Goal: Information Seeking & Learning: Get advice/opinions

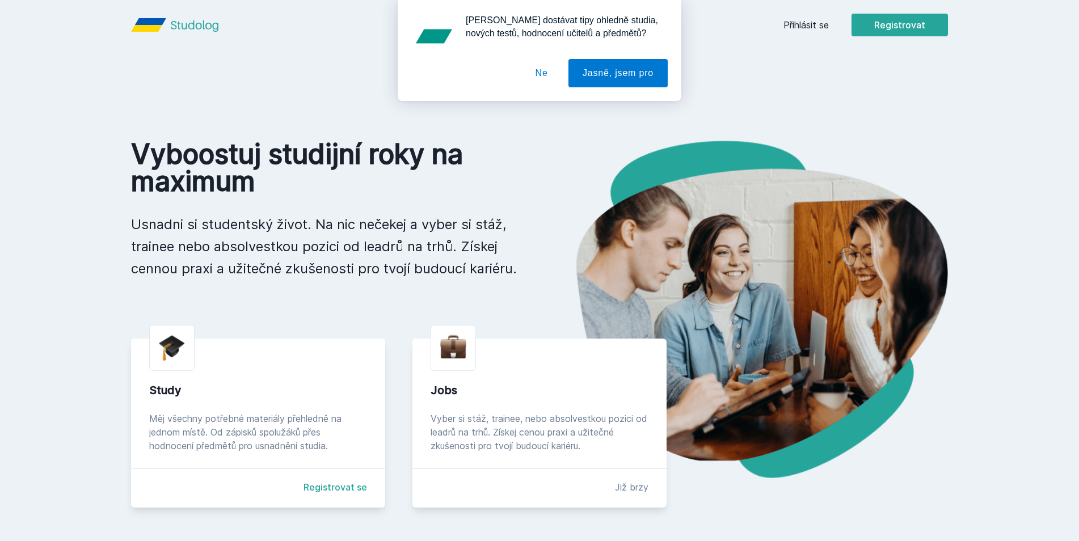
click at [796, 21] on div "[PERSON_NAME] dostávat tipy ohledně studia, nových testů, hodnocení učitelů a p…" at bounding box center [539, 50] width 1079 height 101
click at [545, 71] on button "Ne" at bounding box center [541, 73] width 41 height 28
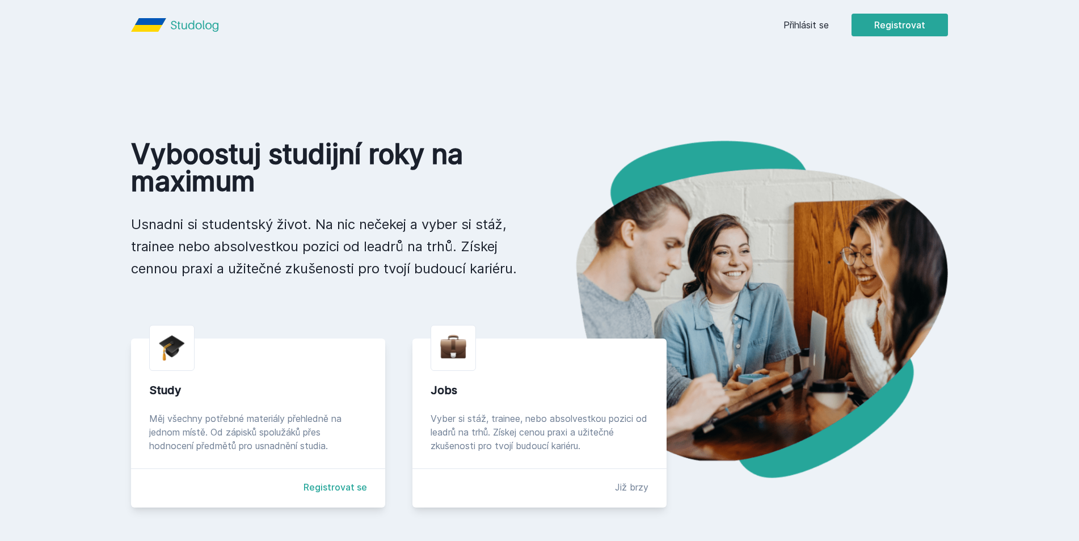
click at [795, 26] on link "Přihlásit se" at bounding box center [805, 25] width 45 height 14
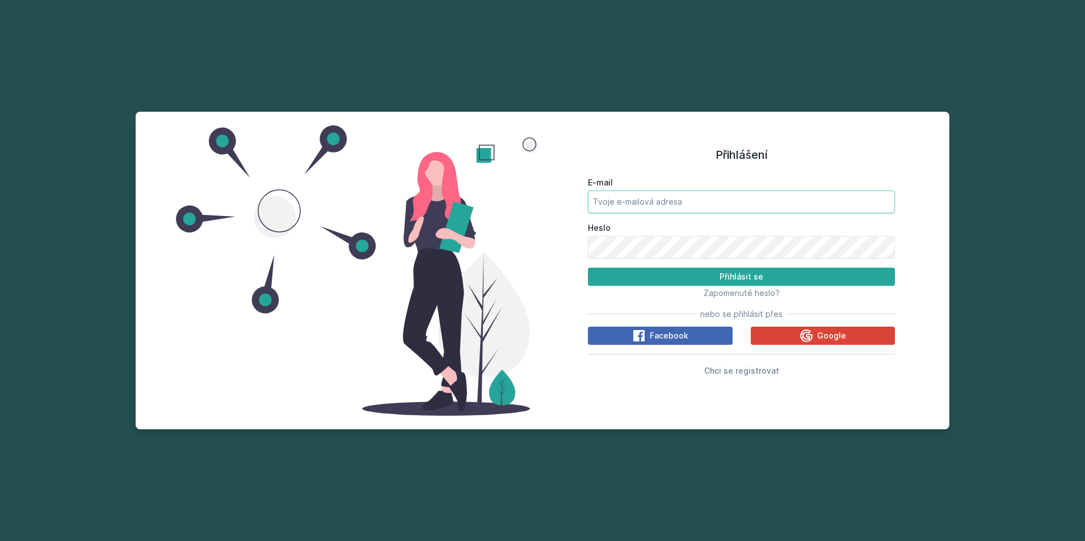
type input "[EMAIL_ADDRESS][PERSON_NAME][DOMAIN_NAME]"
click at [748, 278] on button "Přihlásit se" at bounding box center [741, 277] width 307 height 18
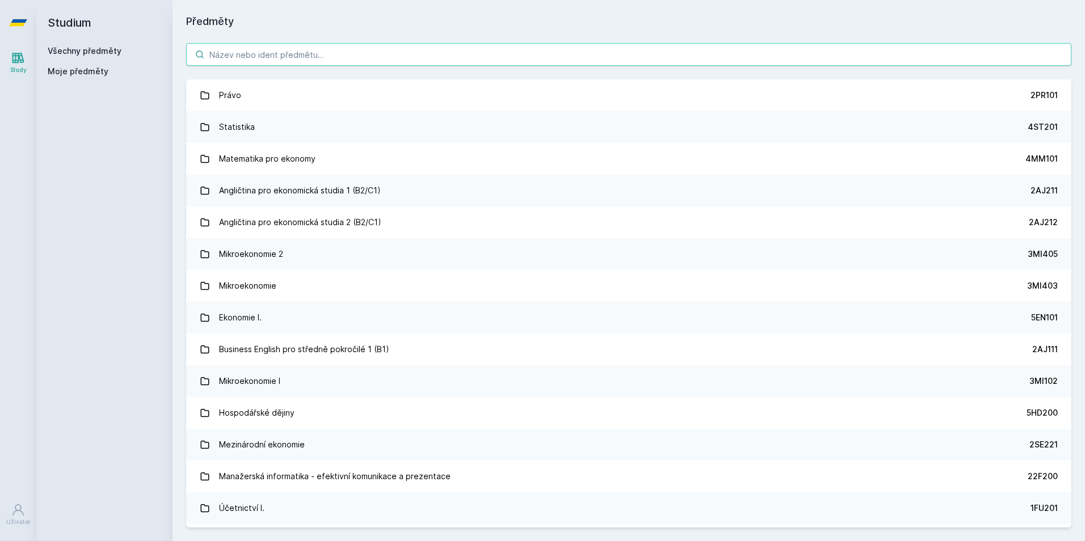
click at [294, 59] on input "search" at bounding box center [628, 54] width 885 height 23
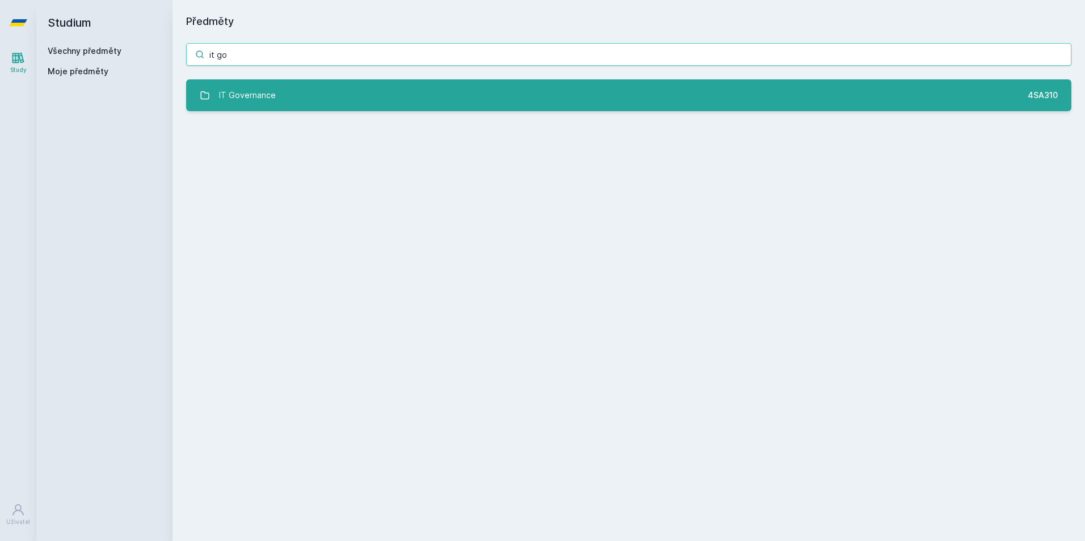
type input "it go"
click at [284, 96] on link "IT Governance 4SA310" at bounding box center [628, 95] width 885 height 32
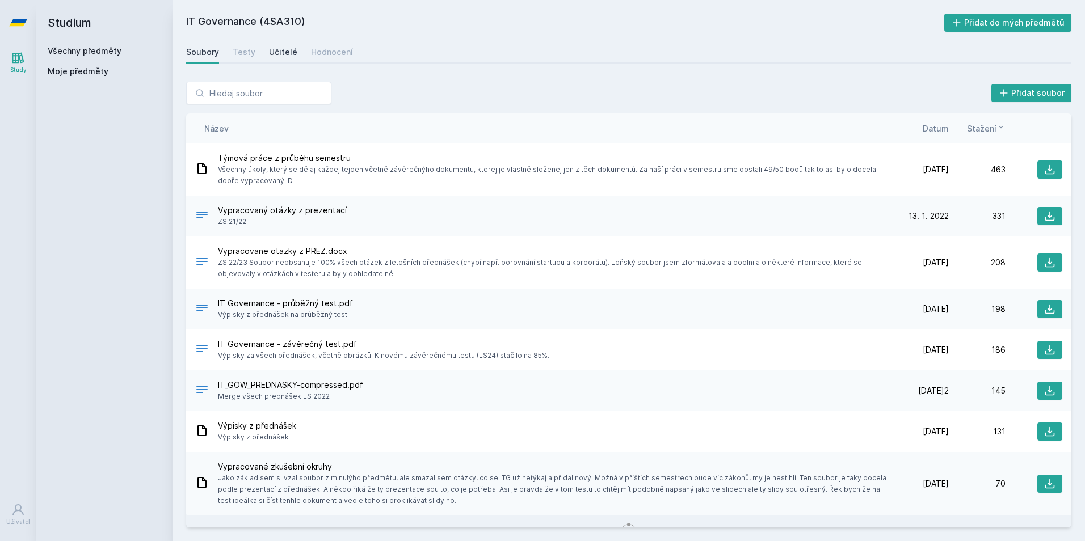
click at [285, 49] on div "Učitelé" at bounding box center [283, 52] width 28 height 11
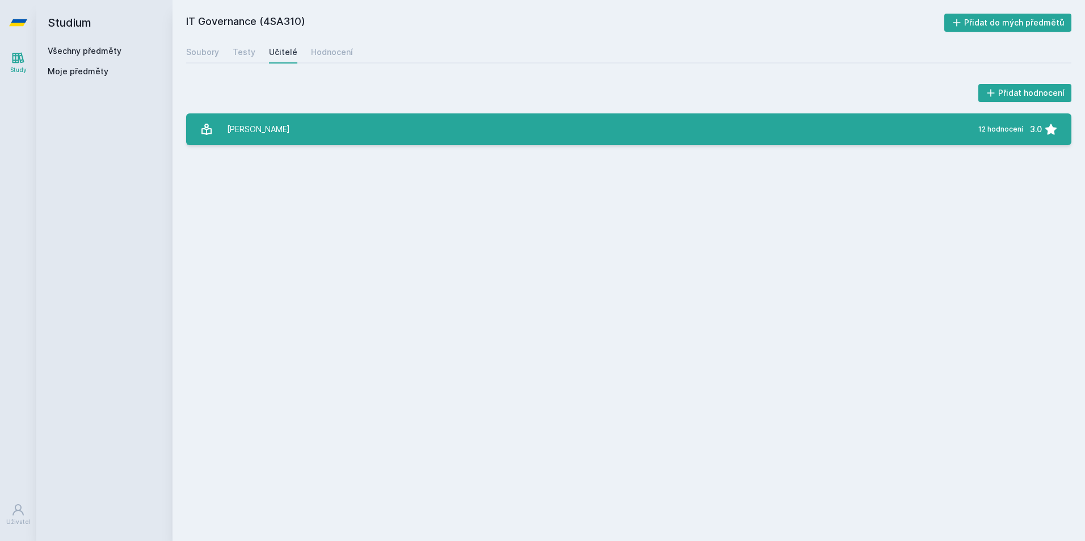
click at [309, 129] on link "[PERSON_NAME] 12 hodnocení 3.0" at bounding box center [628, 129] width 885 height 32
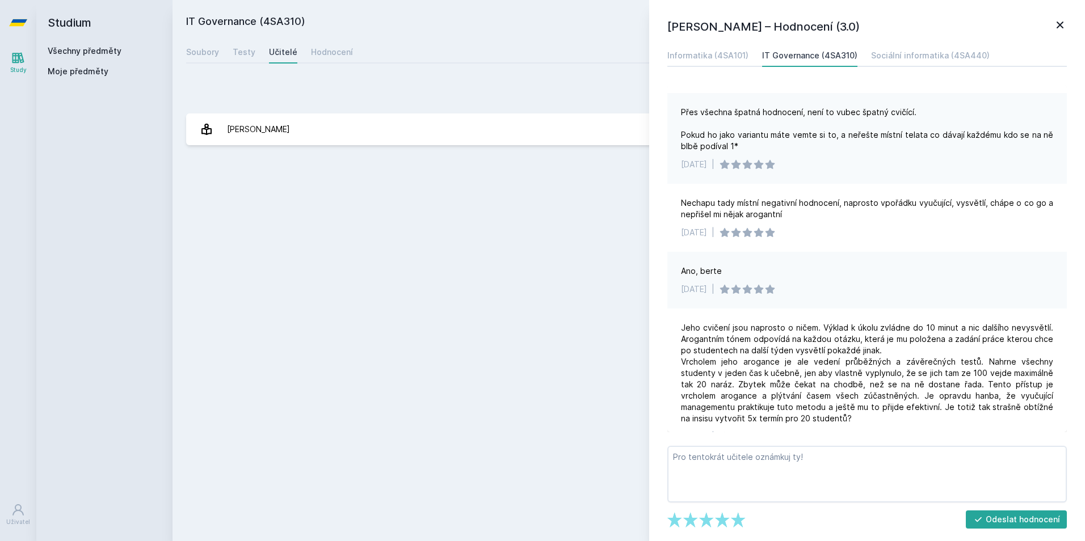
scroll to position [113, 0]
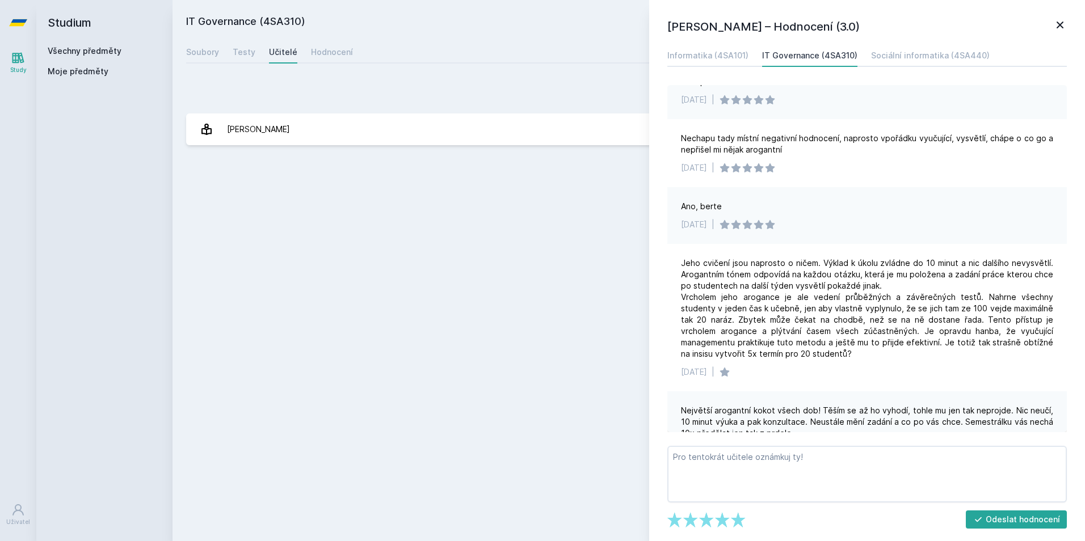
click at [1055, 17] on div "[PERSON_NAME] – Hodnocení (3.0) Informatika (4SA101) IT Governance (4SA310) Soc…" at bounding box center [867, 270] width 436 height 541
click at [1057, 24] on icon at bounding box center [1060, 25] width 14 height 14
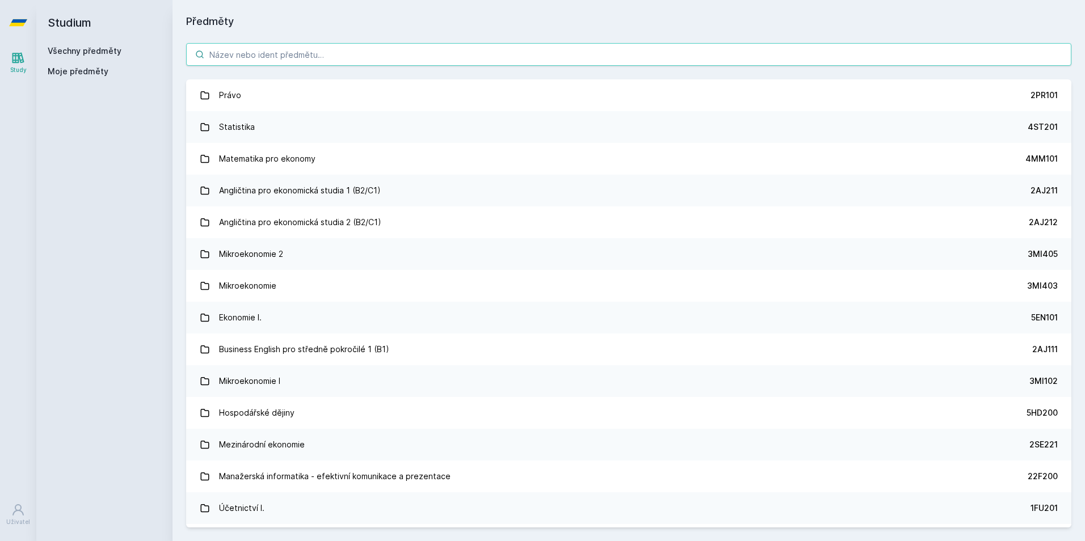
click at [277, 48] on input "search" at bounding box center [628, 54] width 885 height 23
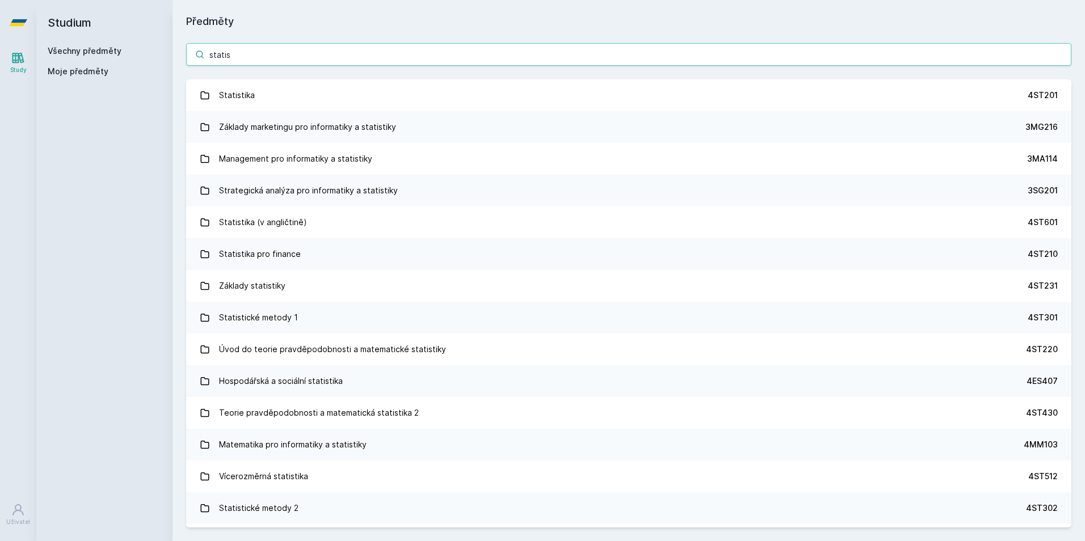
click at [245, 52] on input "statis" at bounding box center [628, 54] width 885 height 23
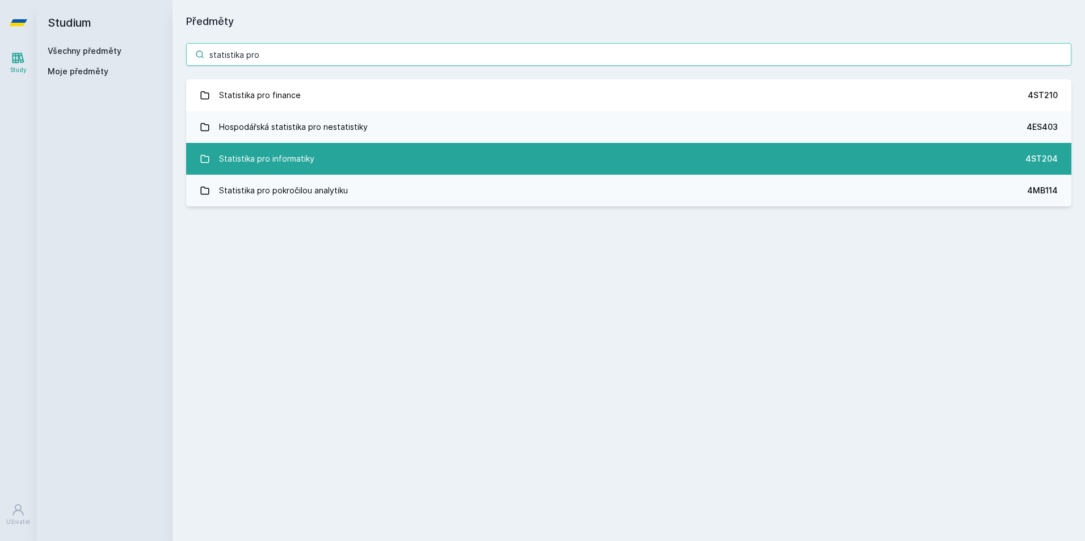
type input "statistika pro"
click at [284, 148] on div "Statistika pro informatiky" at bounding box center [266, 158] width 95 height 23
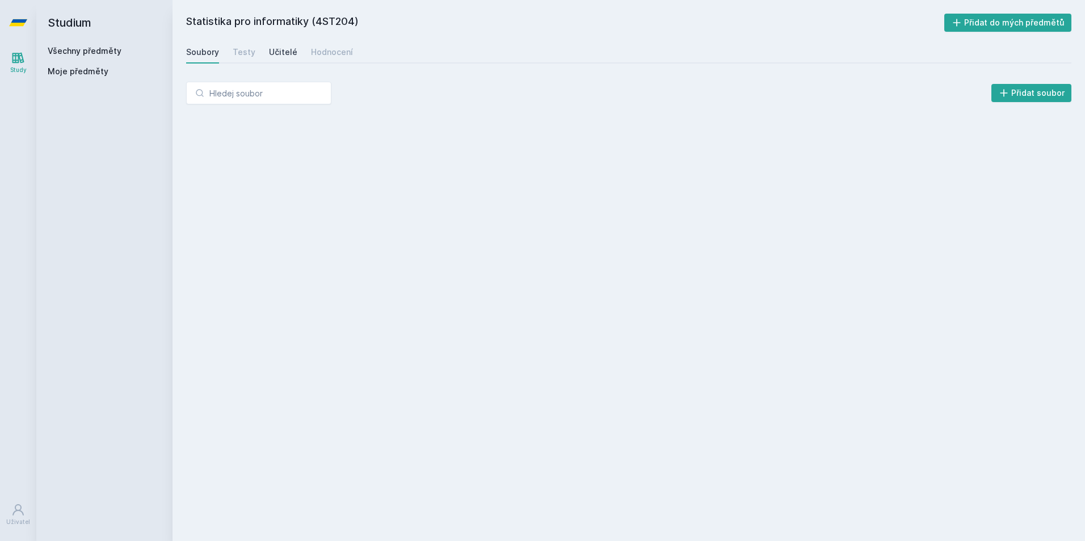
click at [269, 53] on div "Učitelé" at bounding box center [283, 52] width 28 height 11
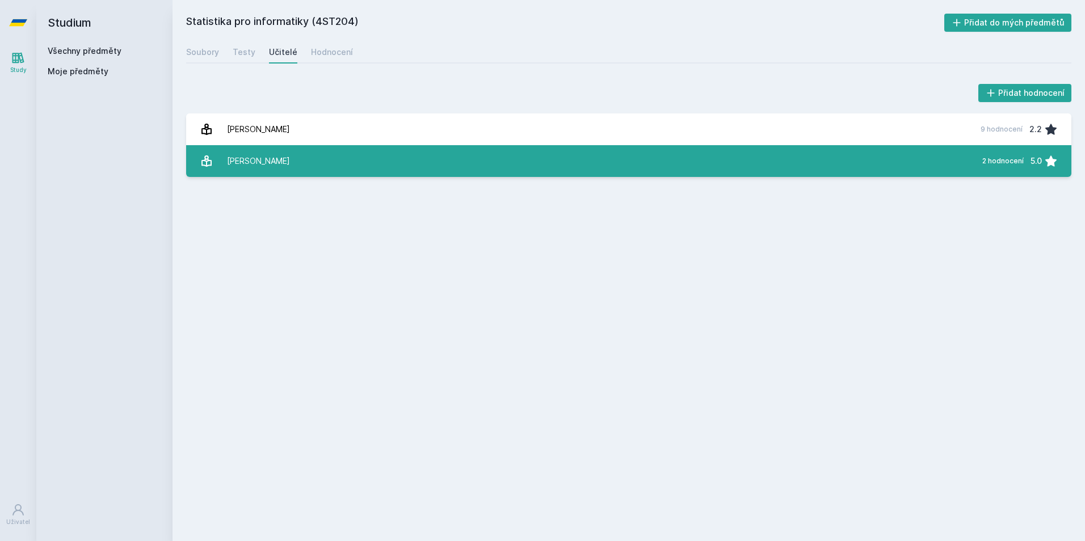
click at [281, 147] on link "[PERSON_NAME] 2 hodnocení 5.0" at bounding box center [628, 161] width 885 height 32
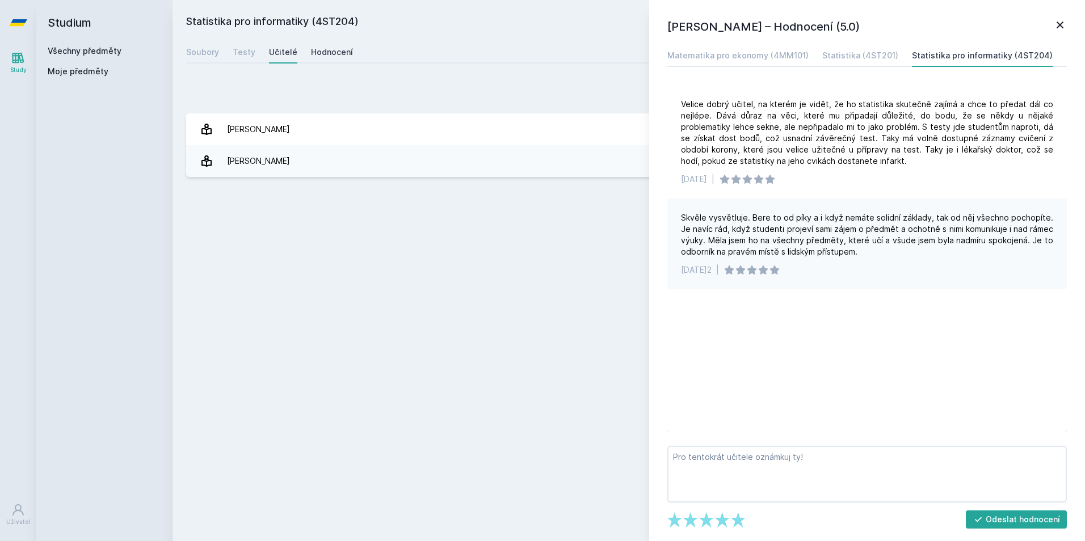
click at [318, 58] on link "Hodnocení" at bounding box center [332, 52] width 42 height 23
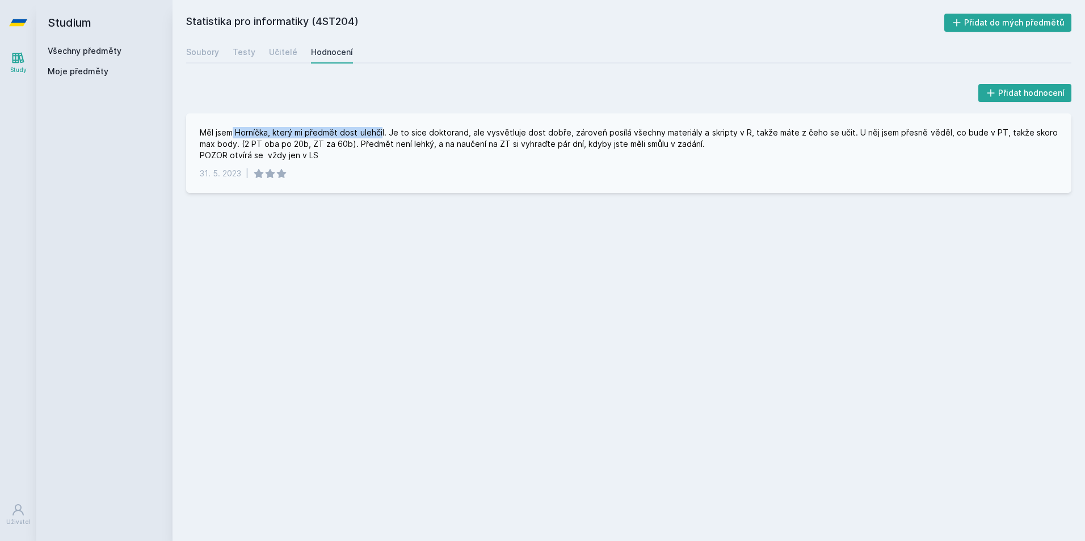
drag, startPoint x: 233, startPoint y: 128, endPoint x: 390, endPoint y: 132, distance: 156.6
click at [383, 131] on div "Měl jsem Horníčka, který mi předmět dost ulehčil. Je to sice doktorand, ale vys…" at bounding box center [629, 144] width 858 height 34
click at [390, 132] on div "Měl jsem Horníčka, který mi předmět dost ulehčil. Je to sice doktorand, ale vys…" at bounding box center [629, 144] width 858 height 34
drag, startPoint x: 401, startPoint y: 134, endPoint x: 374, endPoint y: 136, distance: 26.1
click at [374, 136] on div "Měl jsem Horníčka, který mi předmět dost ulehčil. Je to sice doktorand, ale vys…" at bounding box center [629, 144] width 858 height 34
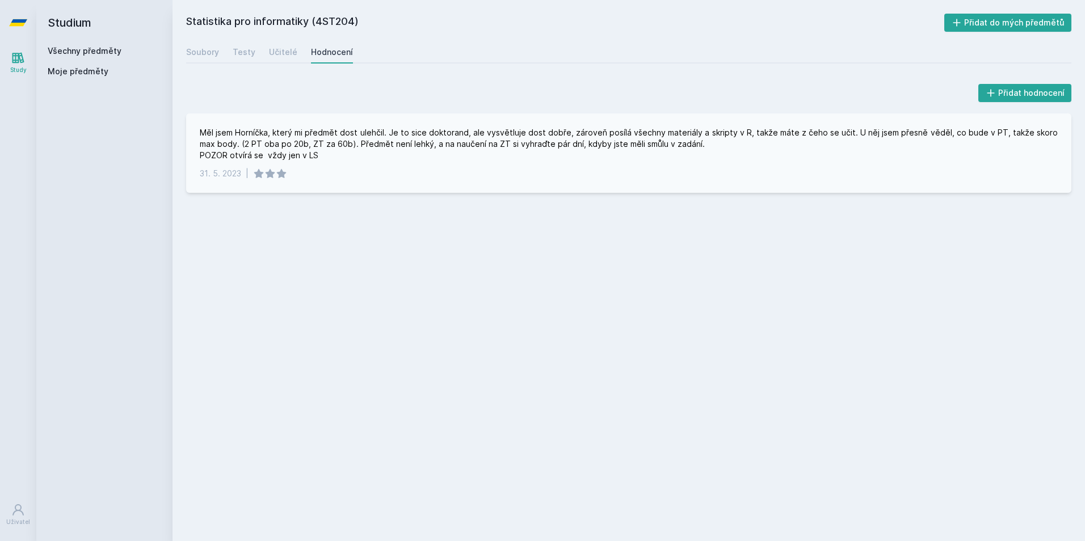
drag, startPoint x: 374, startPoint y: 136, endPoint x: 301, endPoint y: 146, distance: 74.5
click at [301, 146] on div "Měl jsem Horníčka, který mi předmět dost ulehčil. Je to sice doktorand, ale vys…" at bounding box center [629, 144] width 858 height 34
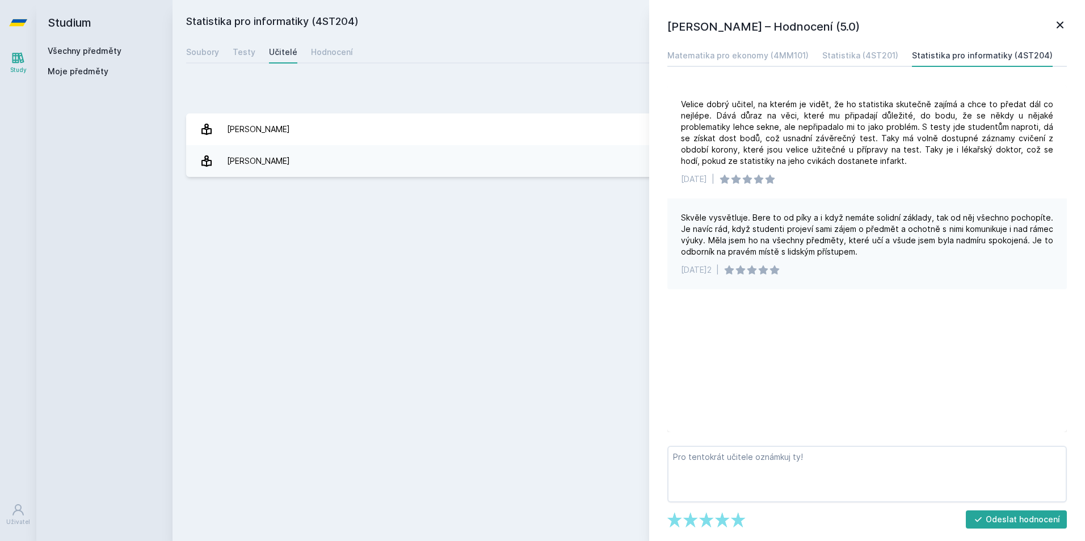
click at [1055, 25] on icon at bounding box center [1060, 25] width 14 height 14
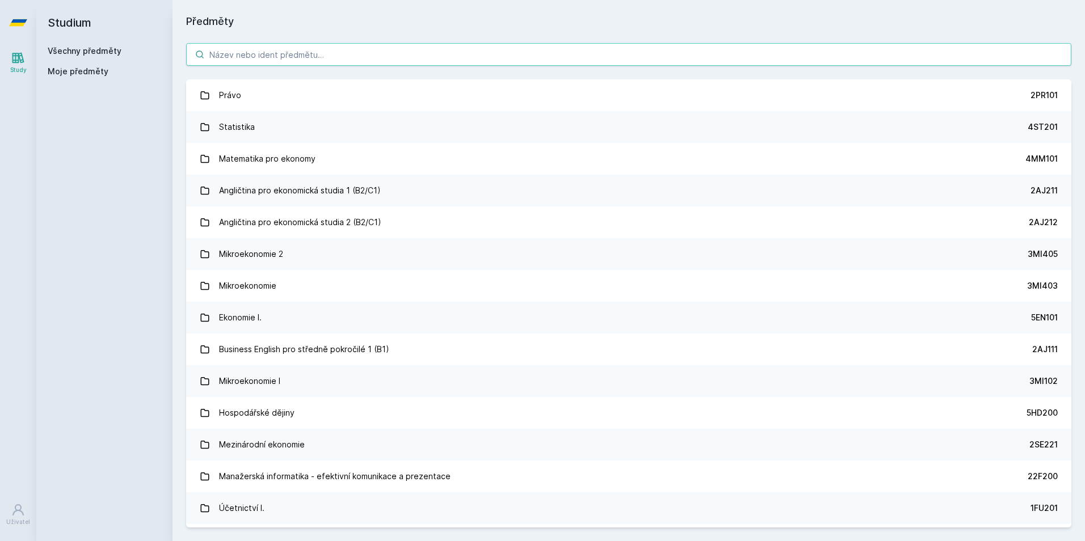
click at [229, 54] on input "search" at bounding box center [628, 54] width 885 height 23
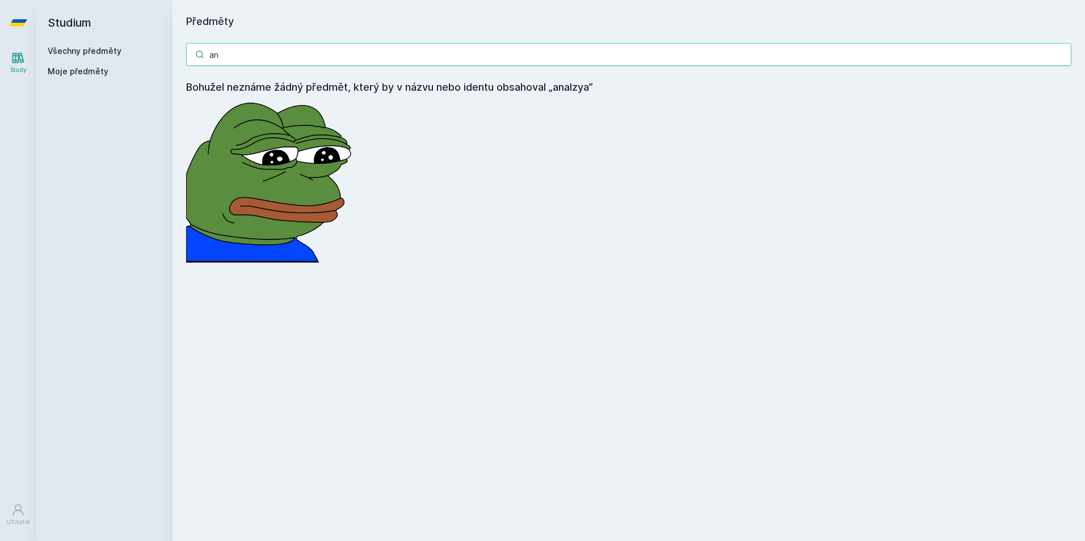
type input "a"
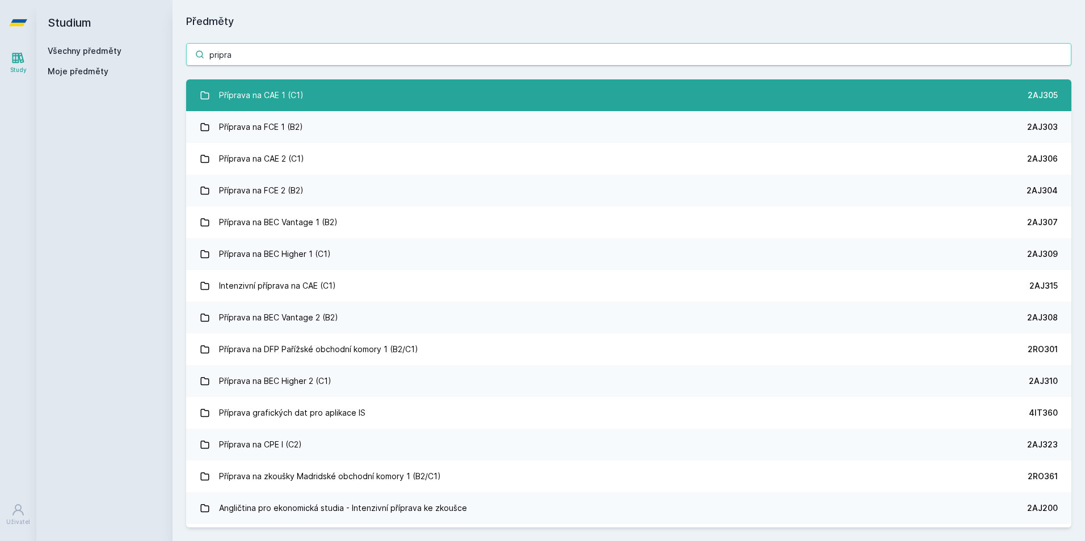
type input "pripra"
click at [269, 92] on div "Příprava na CAE 1 (C1)" at bounding box center [261, 95] width 85 height 23
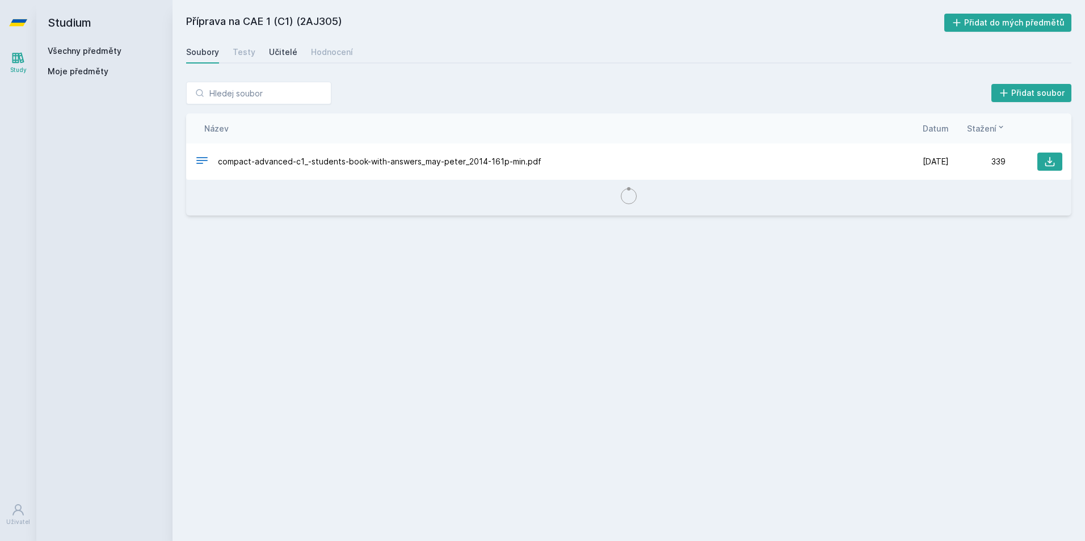
click at [288, 57] on div "Učitelé" at bounding box center [283, 52] width 28 height 11
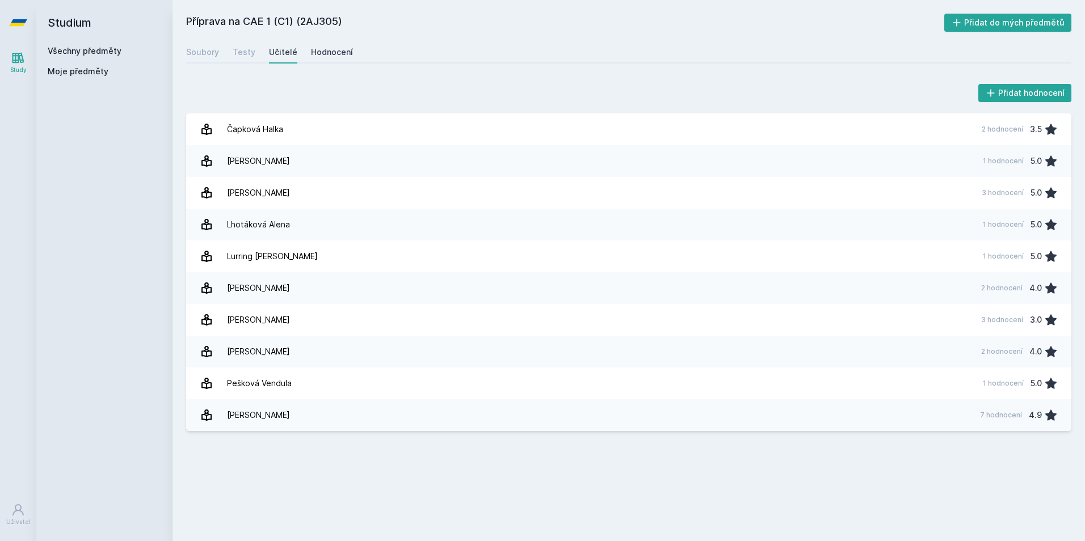
click at [320, 53] on div "Hodnocení" at bounding box center [332, 52] width 42 height 11
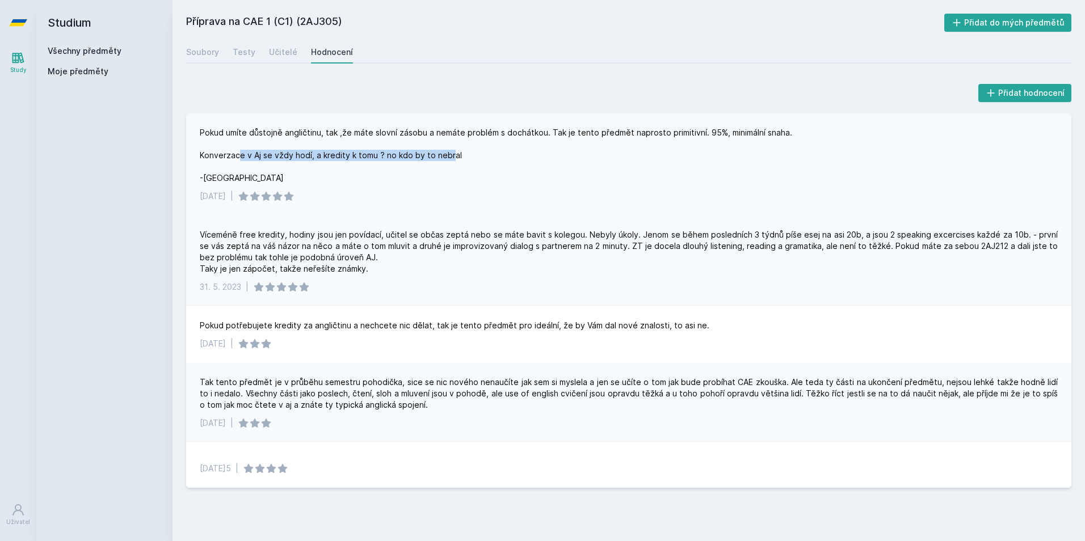
drag, startPoint x: 247, startPoint y: 157, endPoint x: 449, endPoint y: 156, distance: 202.0
click at [449, 156] on div "Pokud umíte důstojně angličtinu, tak ,že máte slovní zásobu a nemáte problém s …" at bounding box center [496, 155] width 592 height 57
drag, startPoint x: 449, startPoint y: 156, endPoint x: 309, endPoint y: 182, distance: 141.9
click at [311, 182] on div "Pokud umíte důstojně angličtinu, tak ,že máte slovní zásobu a nemáte problém s …" at bounding box center [496, 155] width 592 height 57
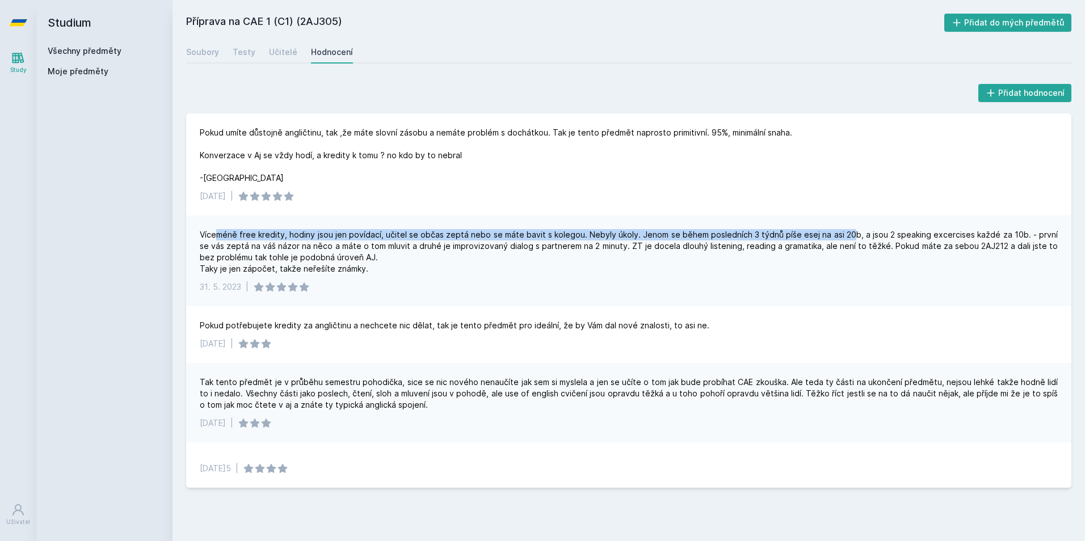
drag, startPoint x: 218, startPoint y: 231, endPoint x: 862, endPoint y: 239, distance: 643.4
click at [867, 235] on div "Víceméně free kredity, hodiny jsou jen povídací, učitel se občas zeptá nebo se …" at bounding box center [629, 251] width 858 height 45
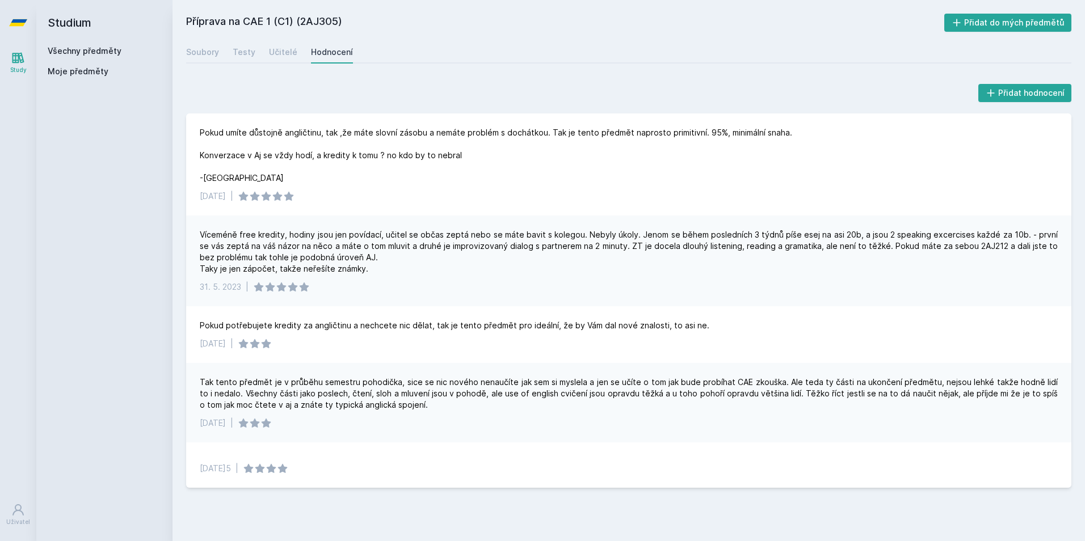
click at [913, 245] on div "Víceméně free kredity, hodiny jsou jen povídací, učitel se občas zeptá nebo se …" at bounding box center [629, 251] width 858 height 45
drag, startPoint x: 922, startPoint y: 235, endPoint x: 1025, endPoint y: 234, distance: 102.1
click at [1025, 234] on div "Víceméně free kredity, hodiny jsou jen povídací, učitel se občas zeptá nebo se …" at bounding box center [629, 251] width 858 height 45
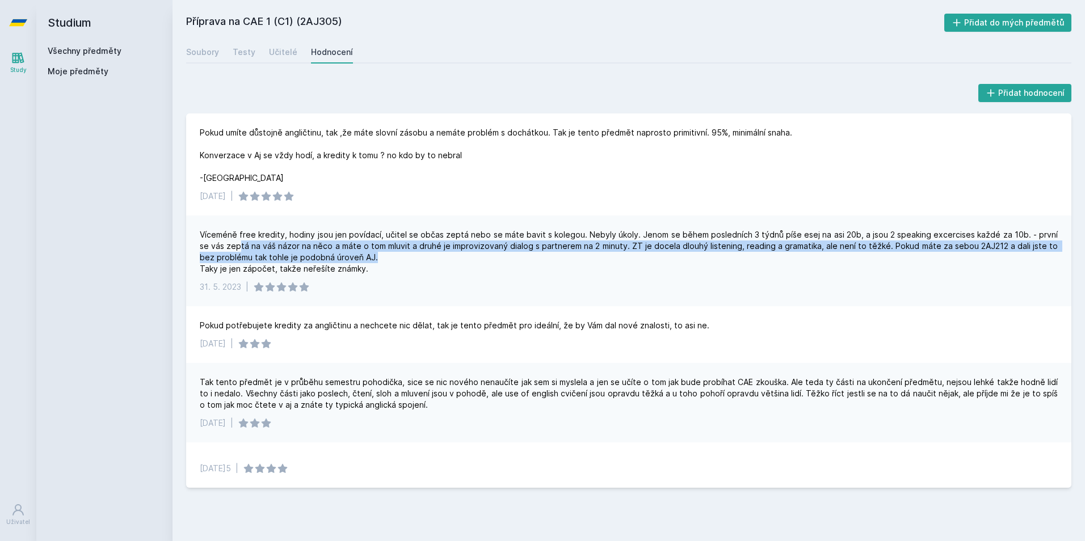
drag, startPoint x: 227, startPoint y: 245, endPoint x: 740, endPoint y: 254, distance: 512.4
click at [740, 254] on div "Víceméně free kredity, hodiny jsou jen povídací, učitel se občas zeptá nebo se …" at bounding box center [629, 251] width 858 height 45
drag, startPoint x: 740, startPoint y: 254, endPoint x: 749, endPoint y: 248, distance: 10.4
click at [749, 248] on div "Víceméně free kredity, hodiny jsou jen povídací, učitel se občas zeptá nebo se …" at bounding box center [629, 251] width 858 height 45
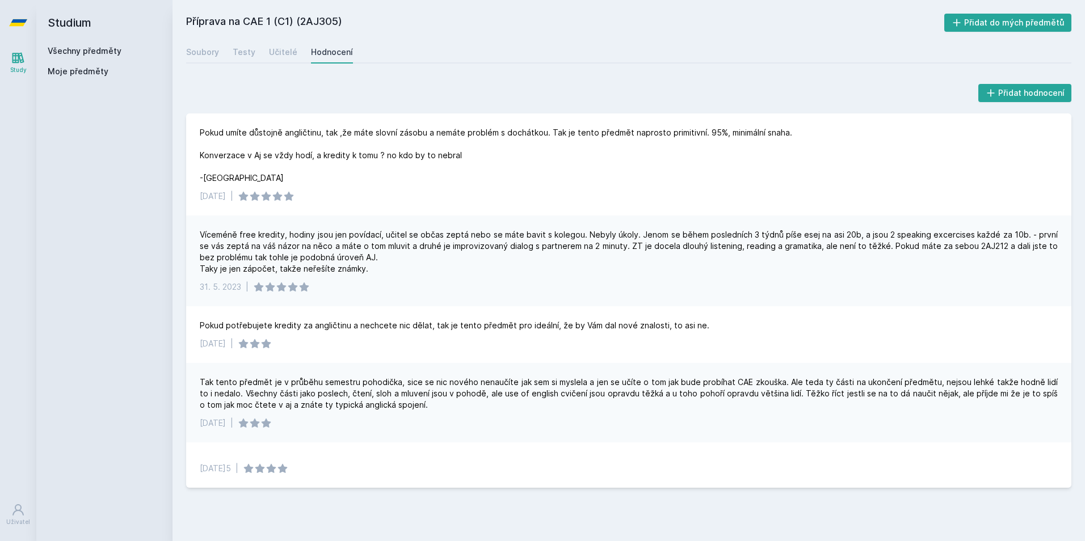
click at [699, 268] on div "Víceméně free kredity, hodiny jsou jen povídací, učitel se občas zeptá nebo se …" at bounding box center [629, 251] width 858 height 45
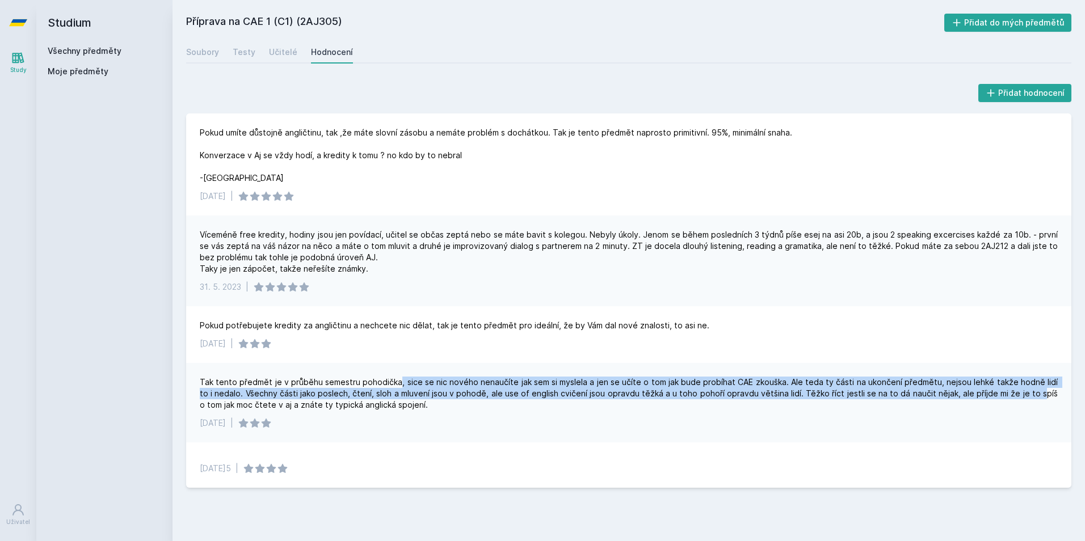
drag, startPoint x: 403, startPoint y: 378, endPoint x: 1010, endPoint y: 389, distance: 607.7
click at [1010, 389] on div "Tak tento předmět je v průběhu semestru pohodička, sice se nic nového nenaučíte…" at bounding box center [629, 394] width 858 height 34
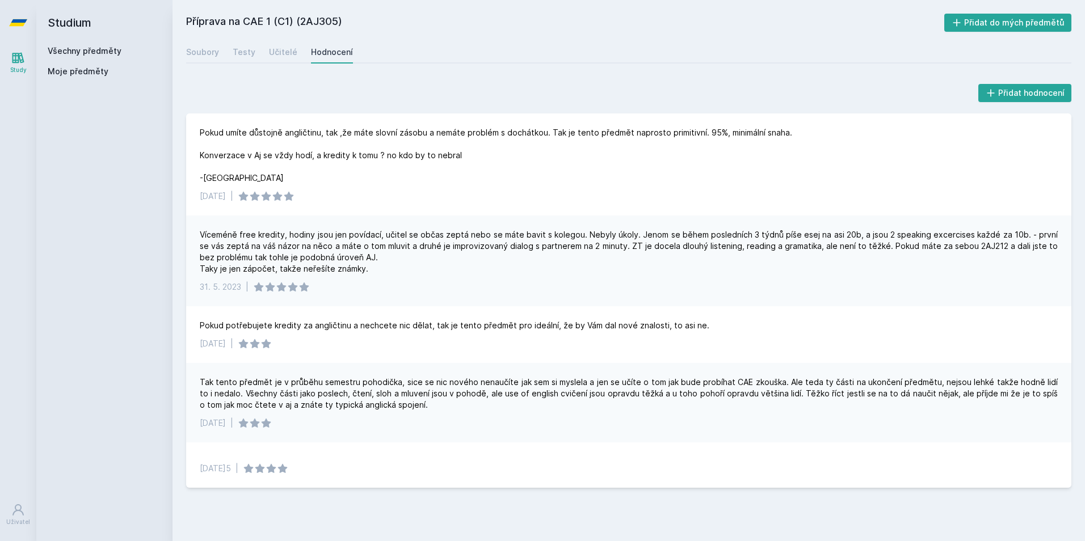
click at [644, 264] on div "Víceméně free kredity, hodiny jsou jen povídací, učitel se občas zeptá nebo se …" at bounding box center [629, 251] width 858 height 45
drag, startPoint x: 788, startPoint y: 245, endPoint x: 862, endPoint y: 248, distance: 73.8
click at [862, 248] on div "Víceméně free kredity, hodiny jsou jen povídací, učitel se občas zeptá nebo se …" at bounding box center [629, 251] width 858 height 45
drag, startPoint x: 862, startPoint y: 248, endPoint x: 888, endPoint y: 252, distance: 26.4
click at [873, 262] on div "Víceméně free kredity, hodiny jsou jen povídací, učitel se občas zeptá nebo se …" at bounding box center [629, 251] width 858 height 45
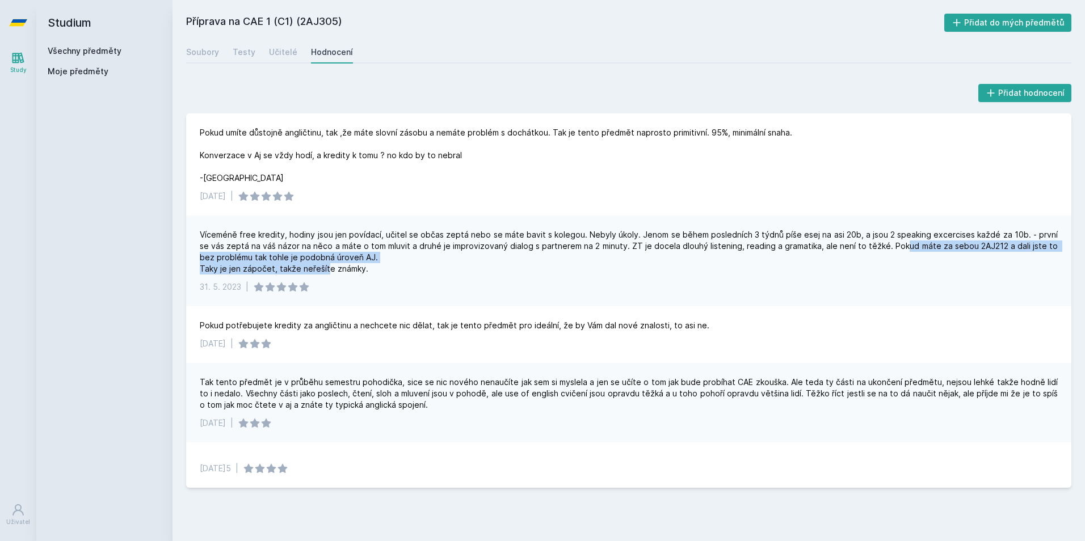
drag, startPoint x: 895, startPoint y: 247, endPoint x: 326, endPoint y: 263, distance: 568.7
click at [326, 263] on div "Víceméně free kredity, hodiny jsou jen povídací, učitel se občas zeptá nebo se …" at bounding box center [629, 251] width 858 height 45
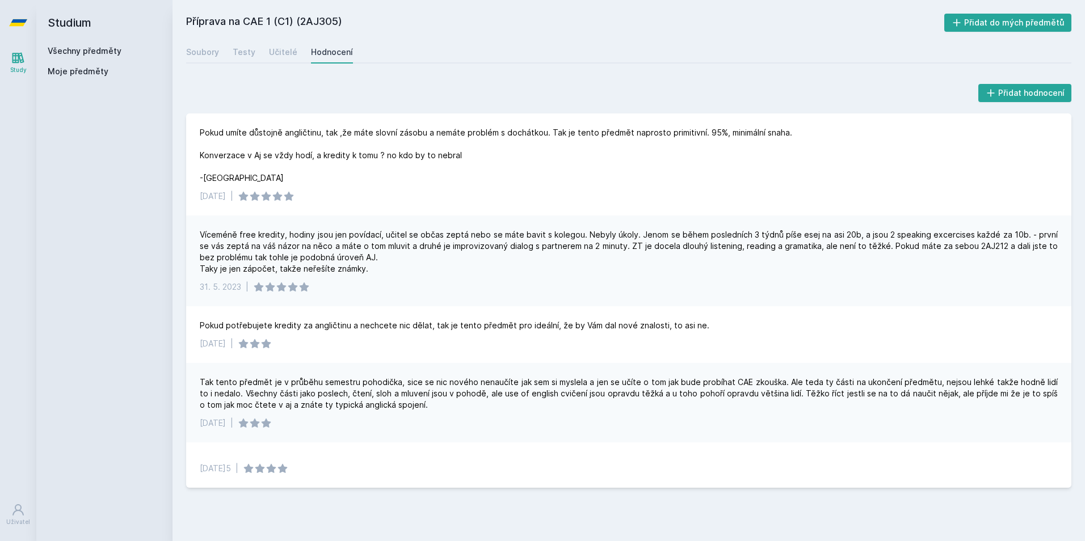
drag, startPoint x: 326, startPoint y: 263, endPoint x: 399, endPoint y: 285, distance: 75.9
click at [399, 285] on div "[DATE] |" at bounding box center [629, 286] width 858 height 11
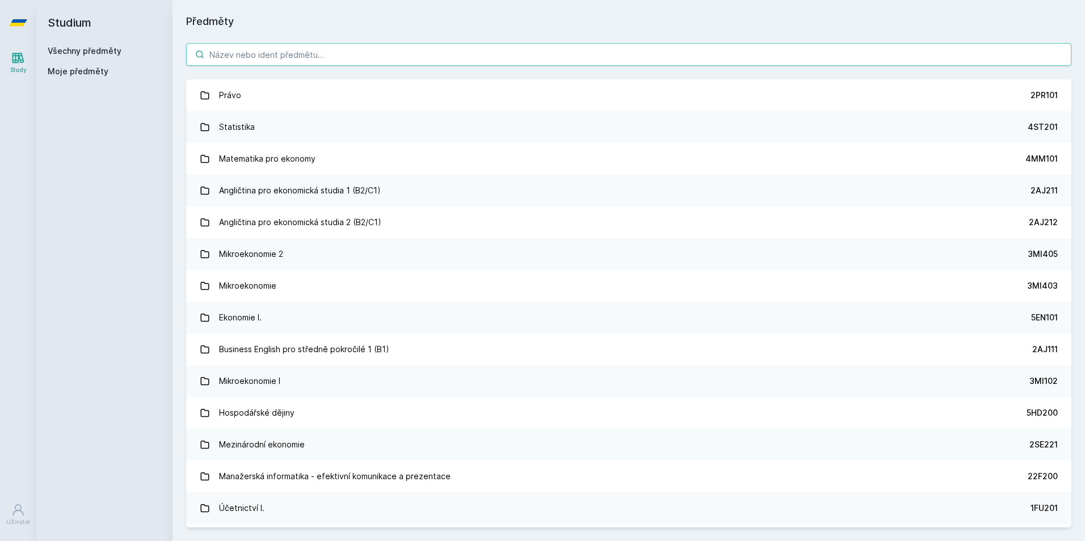
click at [277, 62] on input "search" at bounding box center [628, 54] width 885 height 23
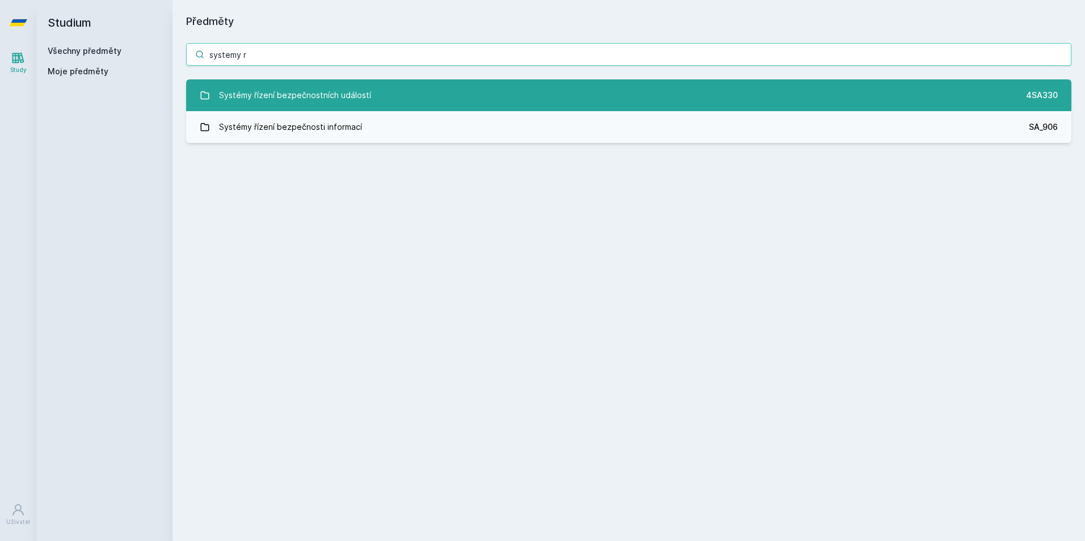
type input "systemy r"
click at [303, 102] on div "Systémy řízení bezpečnostních událostí" at bounding box center [295, 95] width 152 height 23
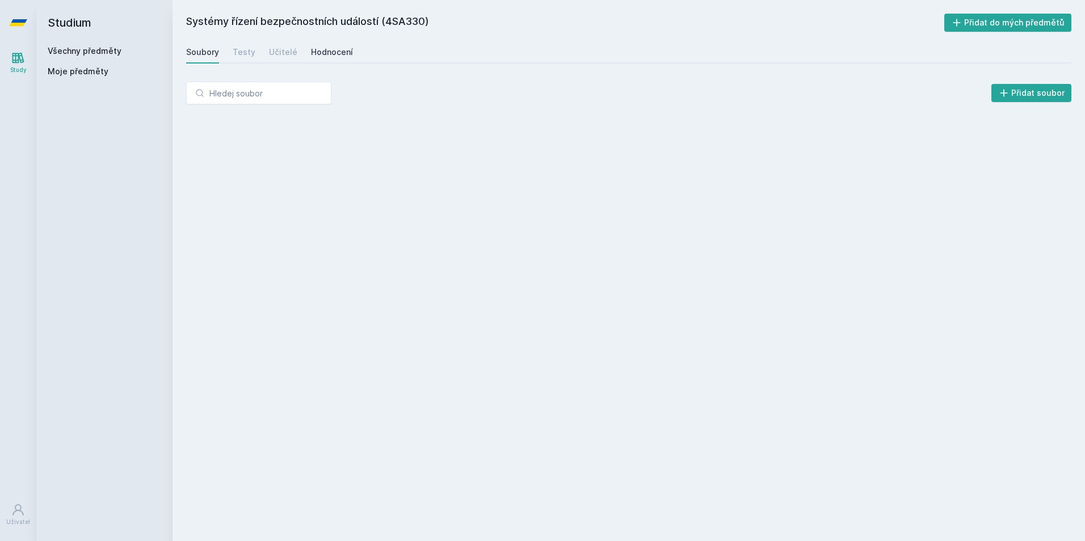
click at [315, 54] on div "Hodnocení" at bounding box center [332, 52] width 42 height 11
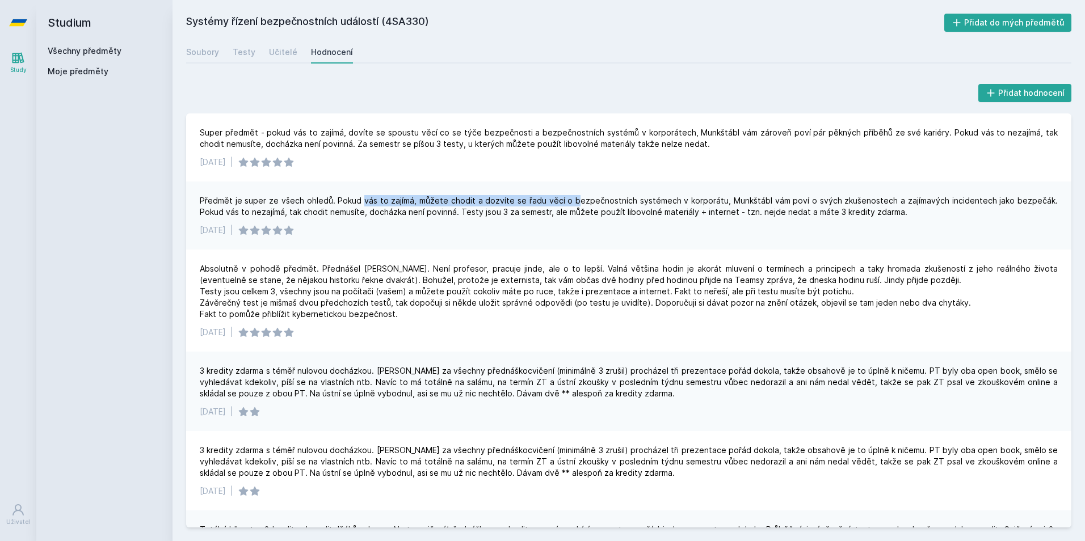
drag, startPoint x: 356, startPoint y: 203, endPoint x: 566, endPoint y: 203, distance: 209.9
click at [566, 203] on div "Předmět je super ze všech ohledů. Pokud vás to zajímá, můžete chodit a dozvíte …" at bounding box center [629, 206] width 858 height 23
drag, startPoint x: 566, startPoint y: 203, endPoint x: 483, endPoint y: 225, distance: 85.7
click at [483, 228] on div "[DATE] |" at bounding box center [629, 230] width 858 height 11
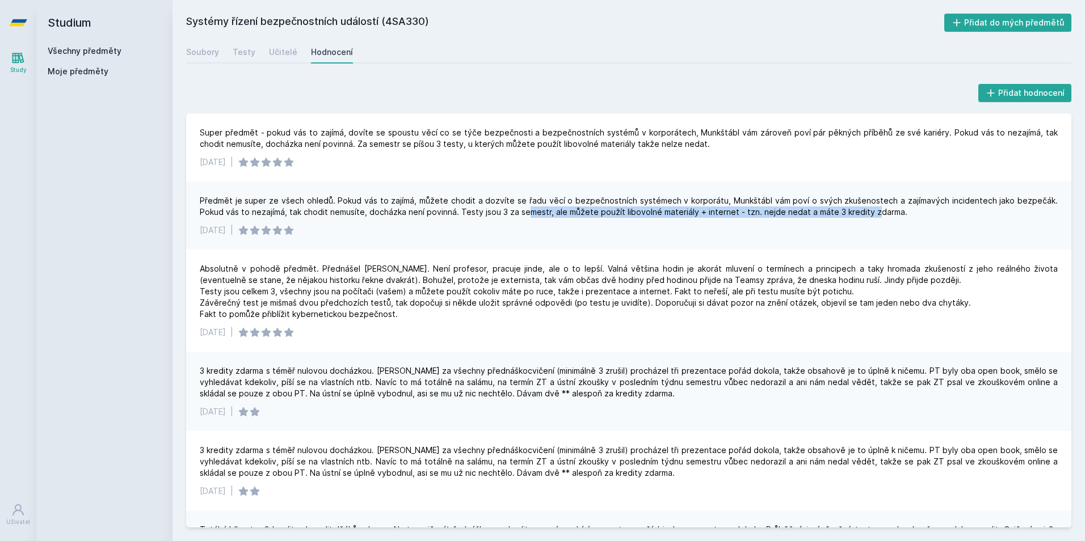
drag, startPoint x: 507, startPoint y: 210, endPoint x: 842, endPoint y: 218, distance: 334.8
click at [842, 218] on div "Předmět je super ze všech ohledů. Pokud vás to zajímá, můžete chodit a dozvíte …" at bounding box center [628, 216] width 885 height 68
drag, startPoint x: 842, startPoint y: 218, endPoint x: 531, endPoint y: 247, distance: 312.3
click at [557, 242] on div "Předmět je super ze všech ohledů. Pokud vás to zajímá, můžete chodit a dozvíte …" at bounding box center [628, 216] width 885 height 68
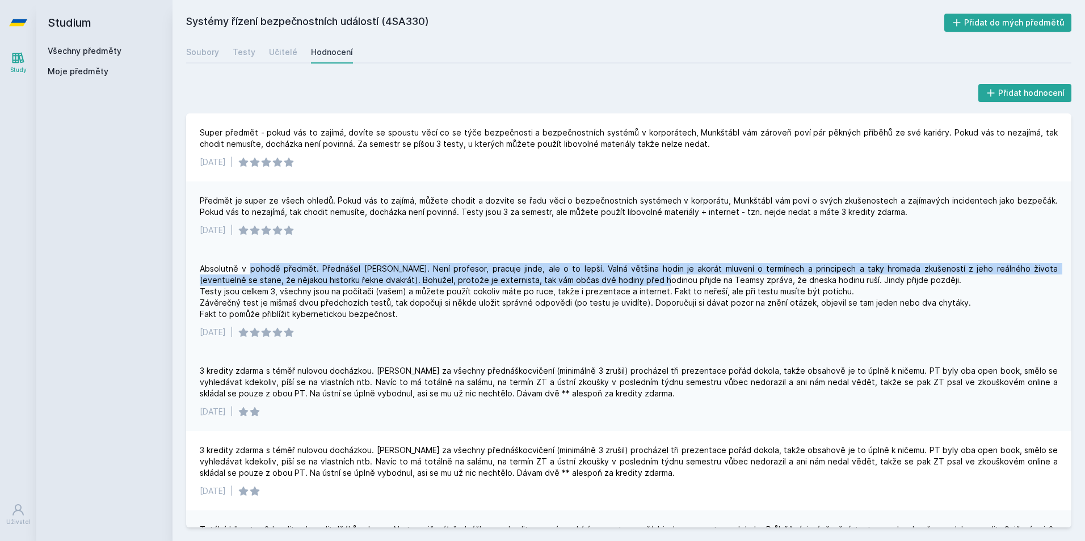
drag, startPoint x: 246, startPoint y: 268, endPoint x: 613, endPoint y: 279, distance: 367.2
click at [613, 279] on div "Absolutně v pohodě předmět. Přednášel [PERSON_NAME]. Není profesor, pracuje jin…" at bounding box center [629, 291] width 858 height 57
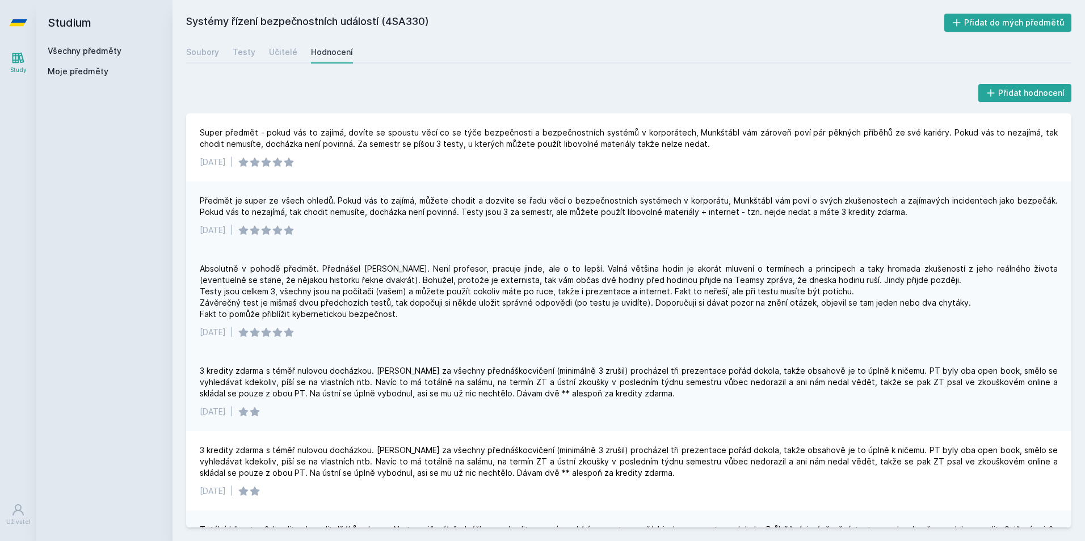
drag, startPoint x: 613, startPoint y: 279, endPoint x: 449, endPoint y: 310, distance: 166.9
click at [463, 310] on div "Absolutně v pohodě předmět. Přednášel [PERSON_NAME]. Není profesor, pracuje jin…" at bounding box center [629, 291] width 858 height 57
drag, startPoint x: 365, startPoint y: 293, endPoint x: 449, endPoint y: 293, distance: 84.5
click at [449, 293] on div "Absolutně v pohodě předmět. Přednášel [PERSON_NAME]. Není profesor, pracuje jin…" at bounding box center [629, 291] width 858 height 57
drag, startPoint x: 449, startPoint y: 293, endPoint x: 482, endPoint y: 301, distance: 33.3
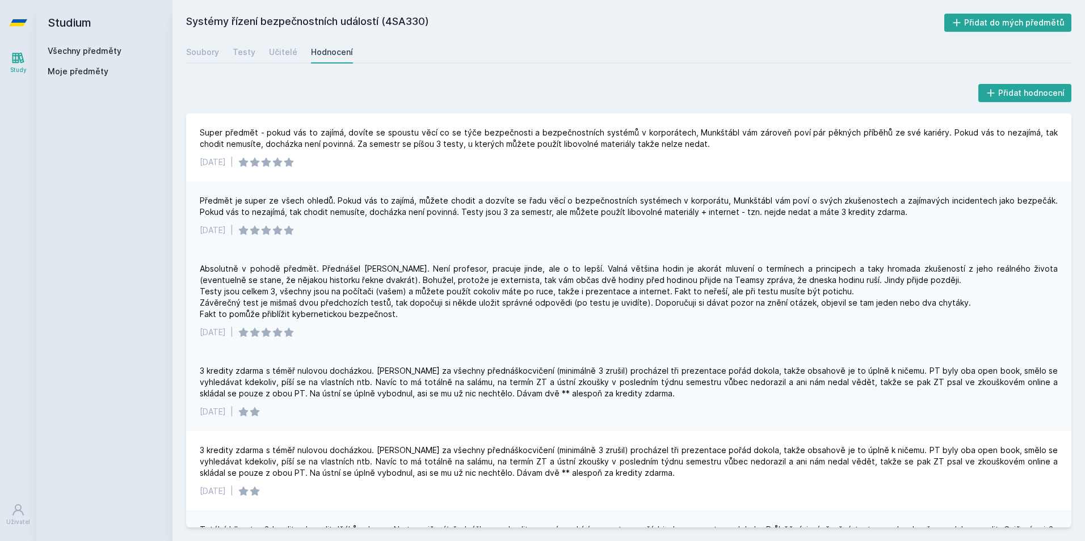
click at [477, 301] on div "Absolutně v pohodě předmět. Přednášel [PERSON_NAME]. Není profesor, pracuje jin…" at bounding box center [629, 291] width 858 height 57
drag, startPoint x: 524, startPoint y: 296, endPoint x: 546, endPoint y: 293, distance: 22.8
click at [546, 293] on div "Absolutně v pohodě předmět. Přednášel [PERSON_NAME]. Není profesor, pracuje jin…" at bounding box center [629, 291] width 858 height 57
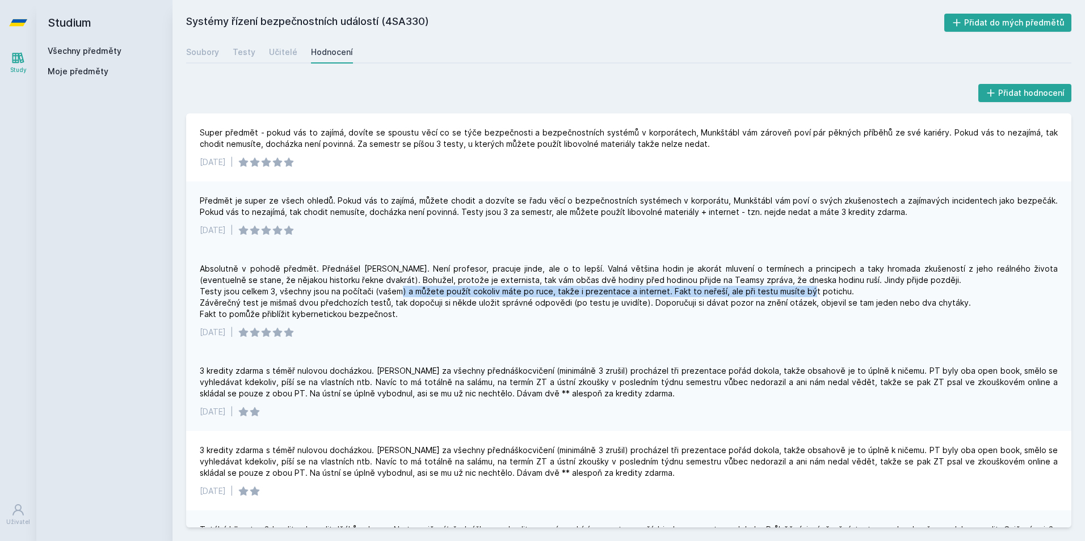
drag, startPoint x: 413, startPoint y: 290, endPoint x: 813, endPoint y: 296, distance: 400.0
click at [813, 296] on div "Absolutně v pohodě předmět. Přednášel [PERSON_NAME]. Není profesor, pracuje jin…" at bounding box center [629, 291] width 858 height 57
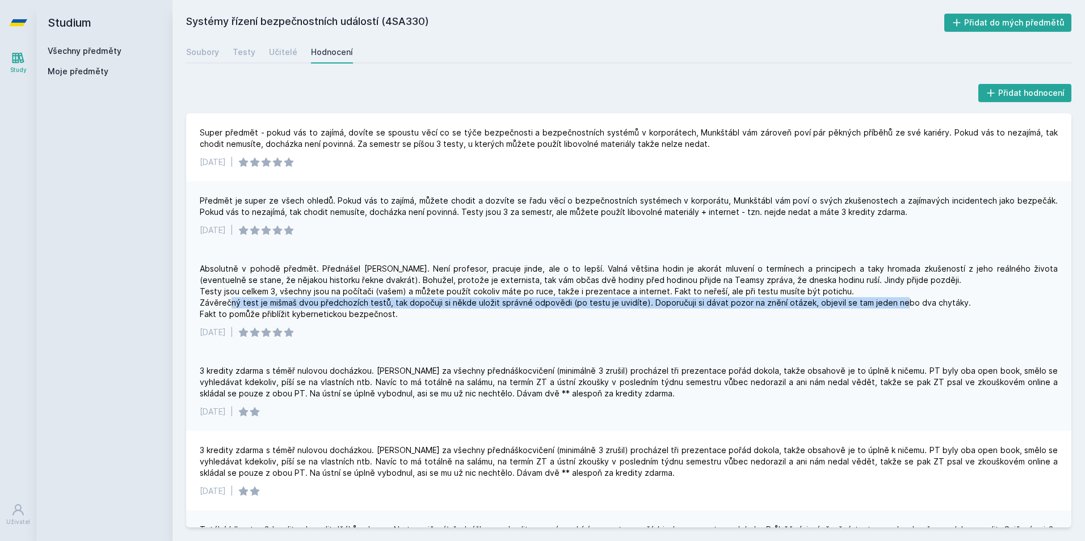
drag, startPoint x: 243, startPoint y: 303, endPoint x: 892, endPoint y: 309, distance: 649.6
click at [893, 309] on div "Absolutně v pohodě předmět. Přednášel [PERSON_NAME]. Není profesor, pracuje jin…" at bounding box center [629, 291] width 858 height 57
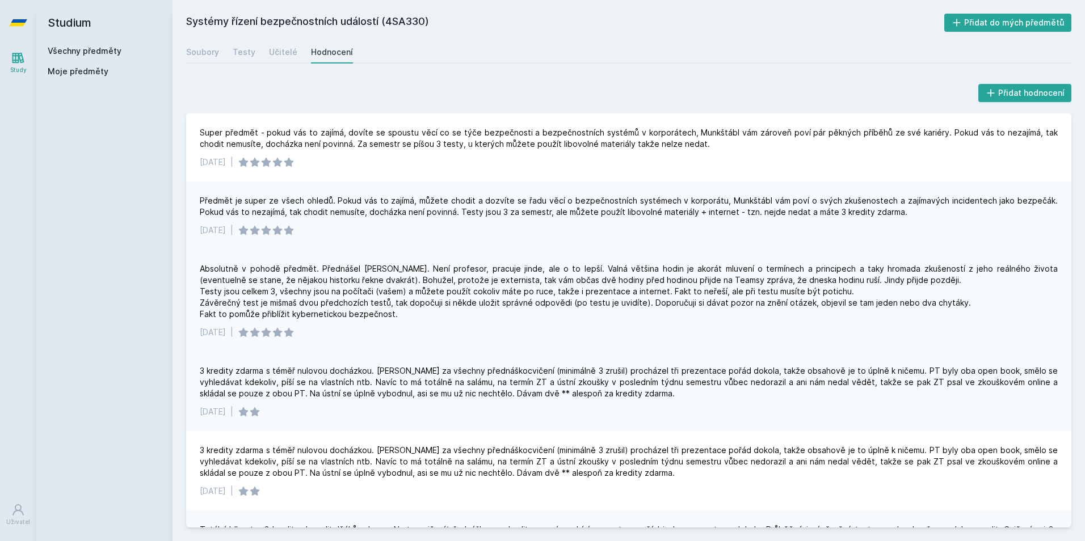
drag, startPoint x: 479, startPoint y: 328, endPoint x: 473, endPoint y: 327, distance: 6.3
click at [478, 328] on div "[DATE] |" at bounding box center [629, 332] width 858 height 11
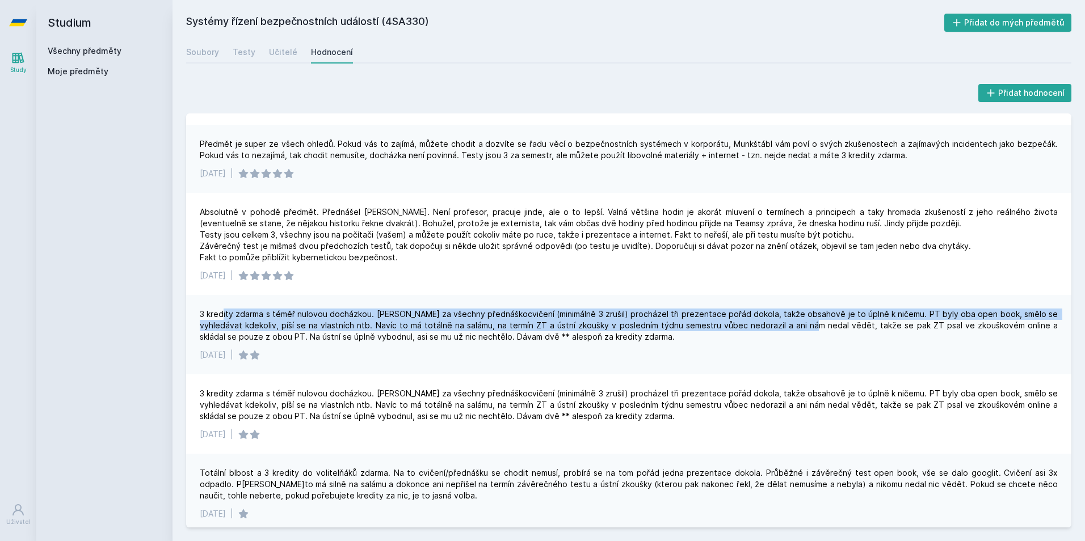
drag, startPoint x: 225, startPoint y: 318, endPoint x: 816, endPoint y: 328, distance: 591.2
click at [816, 328] on div "3 kredity zdarma s téměř nulovou docházkou. [PERSON_NAME] za všechny přednáškoc…" at bounding box center [629, 326] width 858 height 34
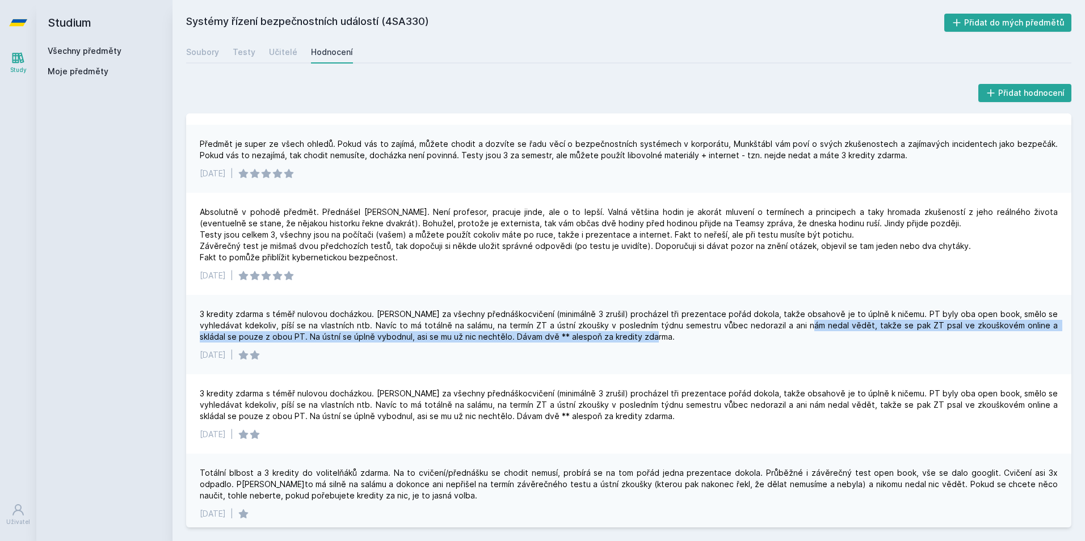
drag, startPoint x: 816, startPoint y: 328, endPoint x: 809, endPoint y: 330, distance: 7.0
click at [809, 330] on div "3 kredity zdarma s téměř nulovou docházkou. [PERSON_NAME] za všechny přednáškoc…" at bounding box center [629, 326] width 858 height 34
drag, startPoint x: 809, startPoint y: 330, endPoint x: 880, endPoint y: 335, distance: 71.1
click at [880, 335] on div "3 kredity zdarma s téměř nulovou docházkou. [PERSON_NAME] za všechny přednáškoc…" at bounding box center [629, 326] width 858 height 34
drag, startPoint x: 212, startPoint y: 339, endPoint x: 602, endPoint y: 340, distance: 390.9
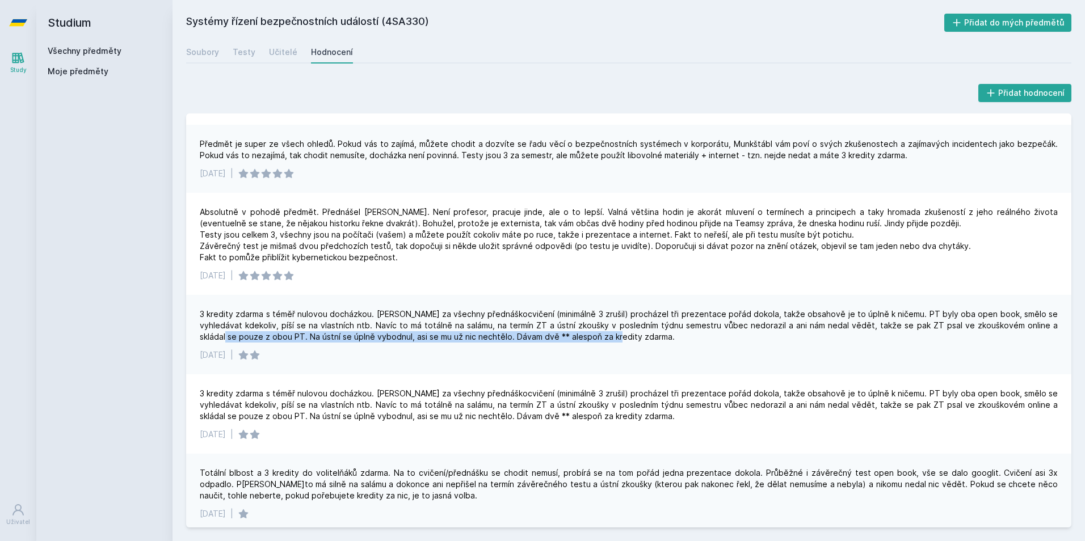
click at [602, 340] on div "3 kredity zdarma s téměř nulovou docházkou. [PERSON_NAME] za všechny přednáškoc…" at bounding box center [629, 326] width 858 height 34
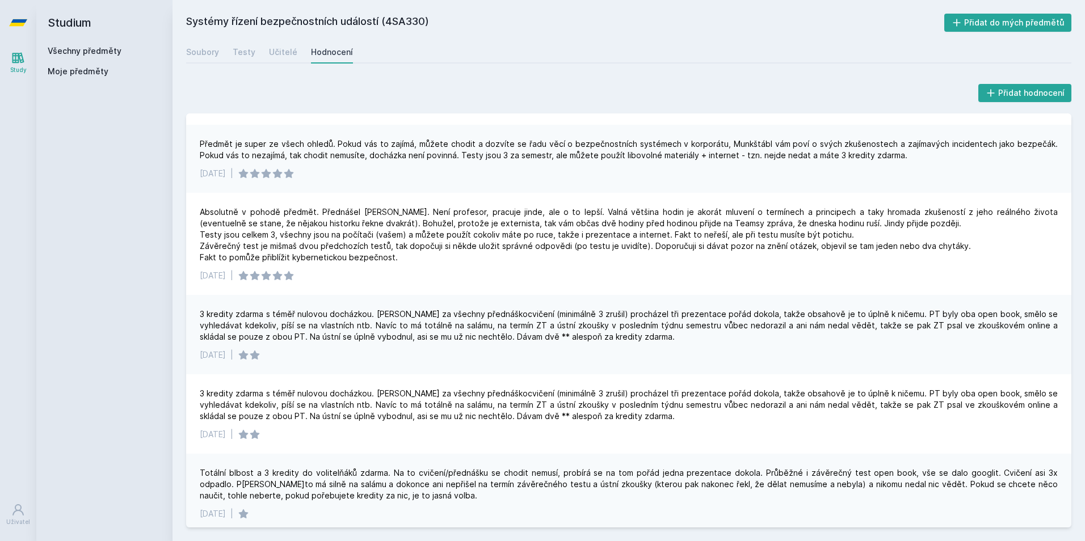
drag, startPoint x: 602, startPoint y: 340, endPoint x: 542, endPoint y: 356, distance: 62.6
click at [542, 356] on div "[DATE] |" at bounding box center [629, 354] width 858 height 11
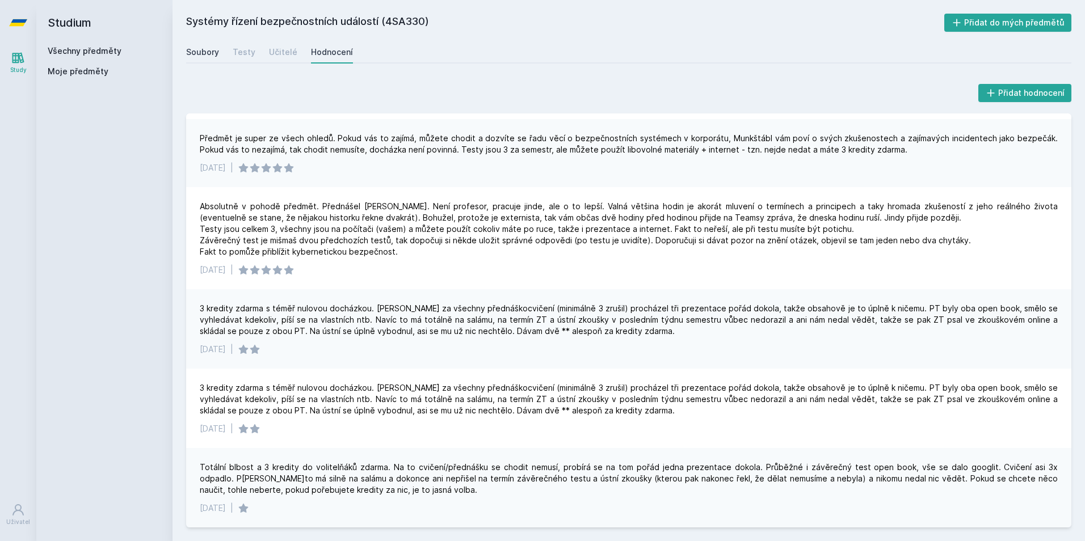
click at [214, 50] on div "Soubory" at bounding box center [202, 52] width 33 height 11
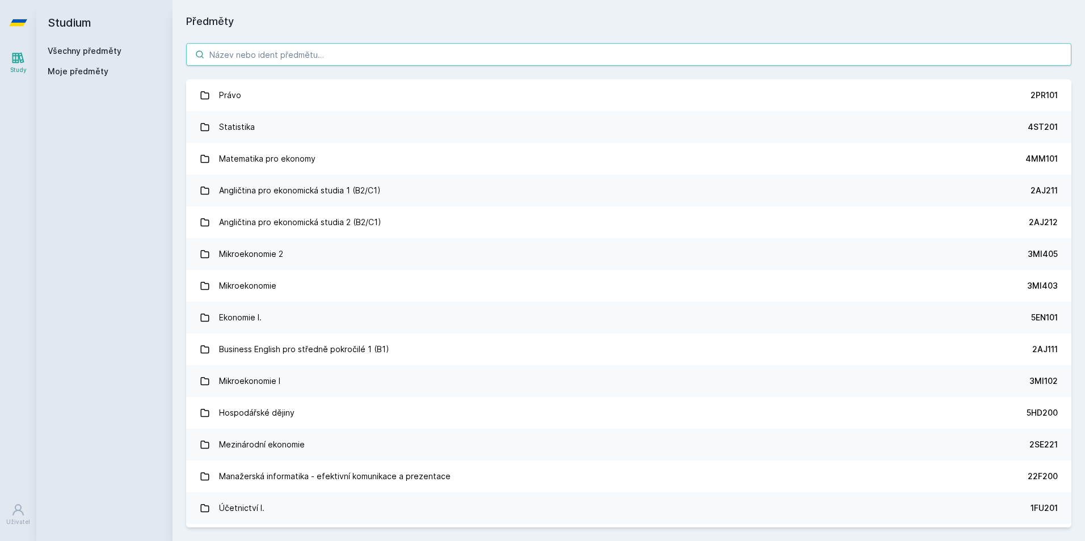
click at [234, 54] on input "search" at bounding box center [628, 54] width 885 height 23
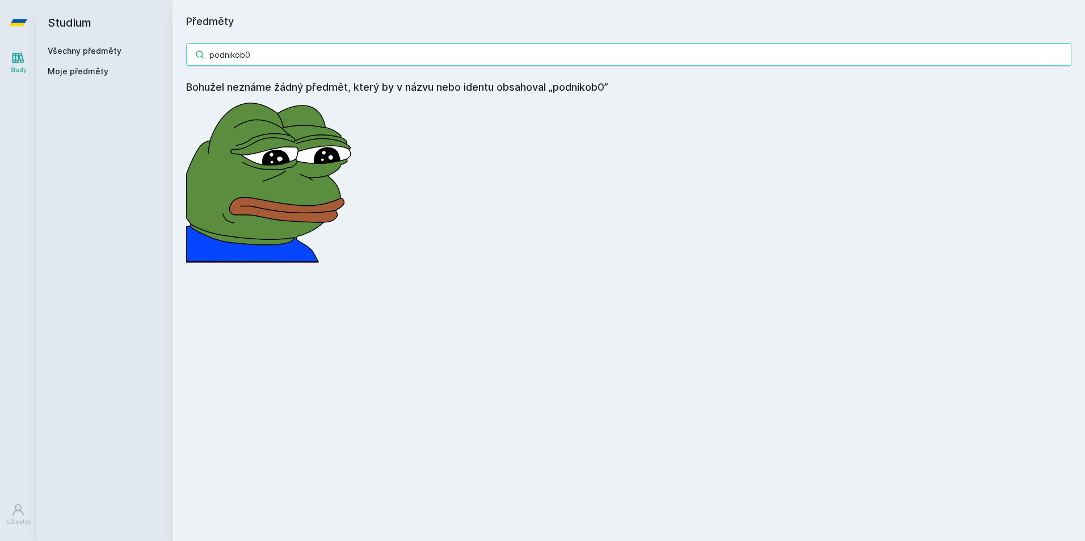
click at [254, 58] on input "podnikob0" at bounding box center [628, 54] width 885 height 23
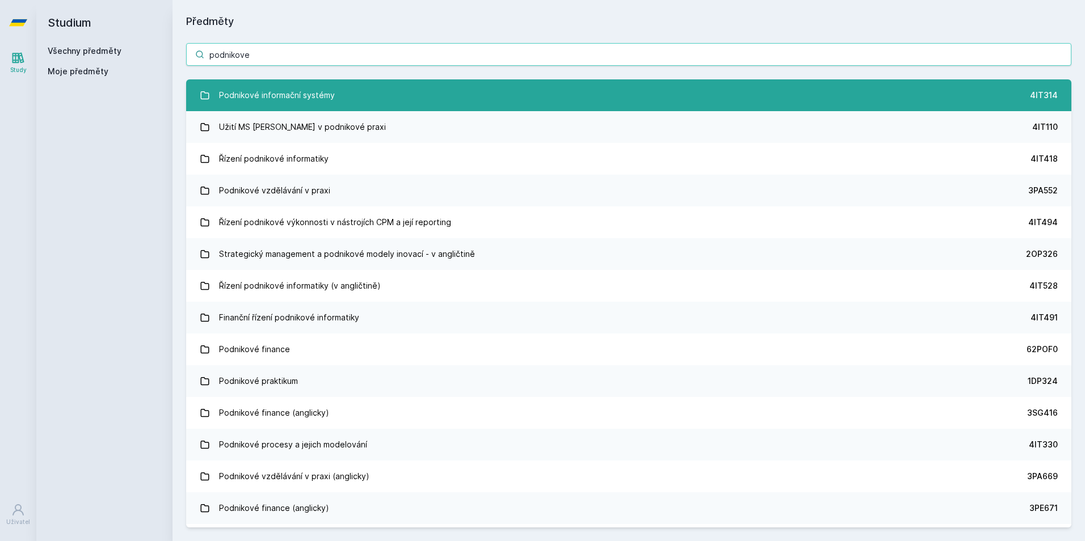
type input "podnikove"
click at [284, 82] on link "Podnikové informační systémy 4IT314" at bounding box center [628, 95] width 885 height 32
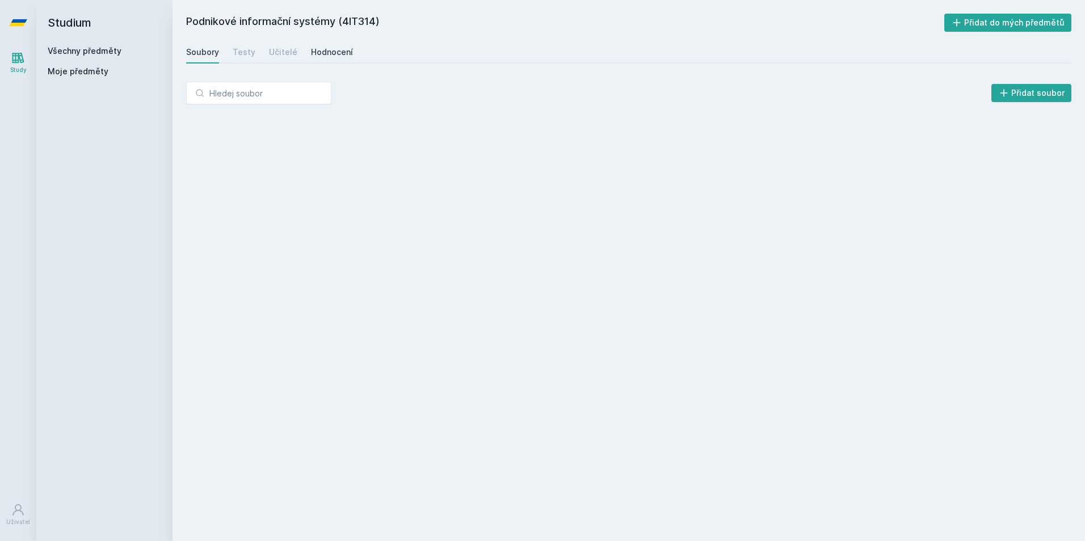
click at [328, 49] on div "Hodnocení" at bounding box center [332, 52] width 42 height 11
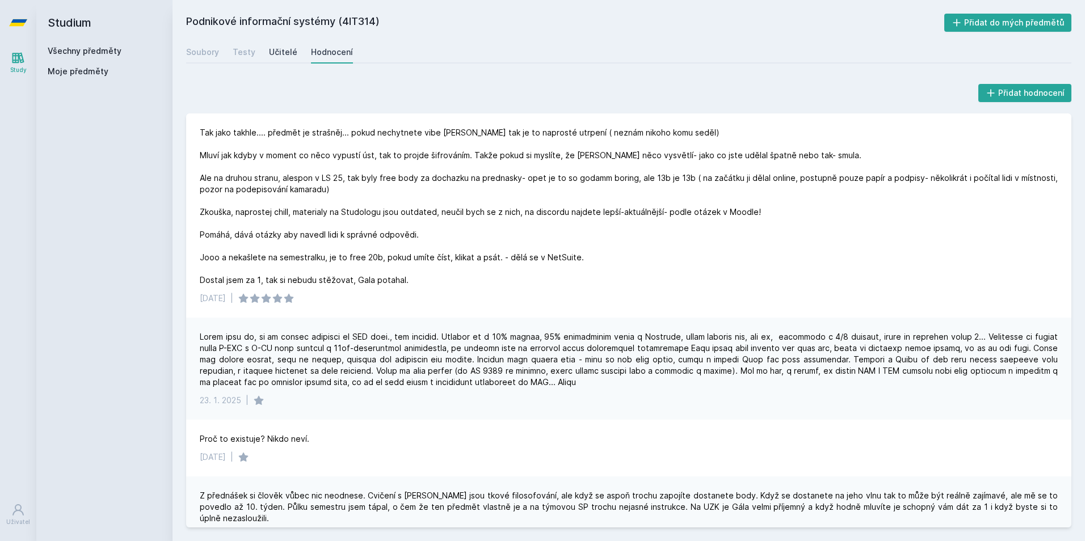
click at [285, 55] on div "Učitelé" at bounding box center [283, 52] width 28 height 11
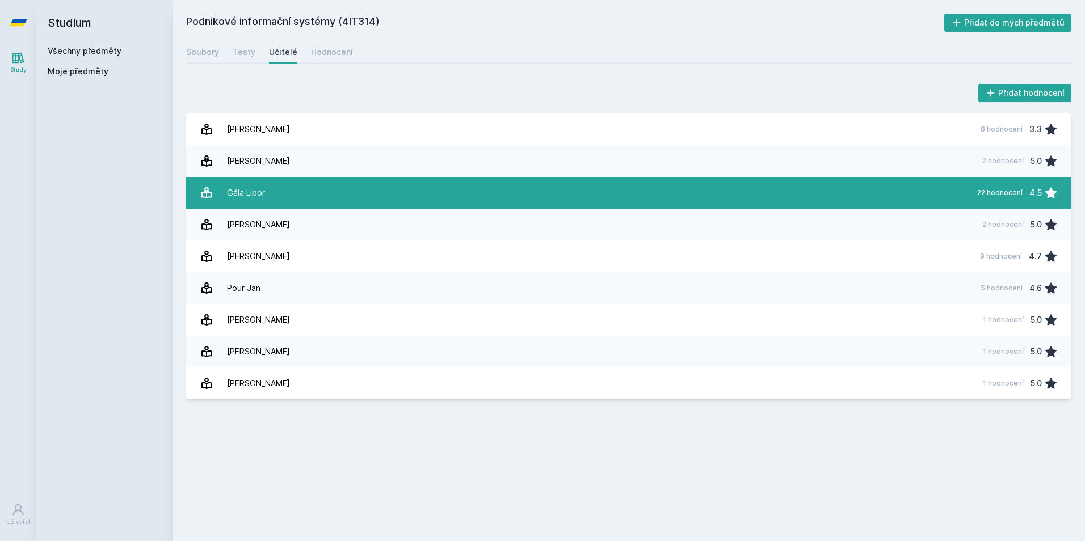
click at [273, 187] on link "Gála Libor 22 hodnocení 4.5" at bounding box center [628, 193] width 885 height 32
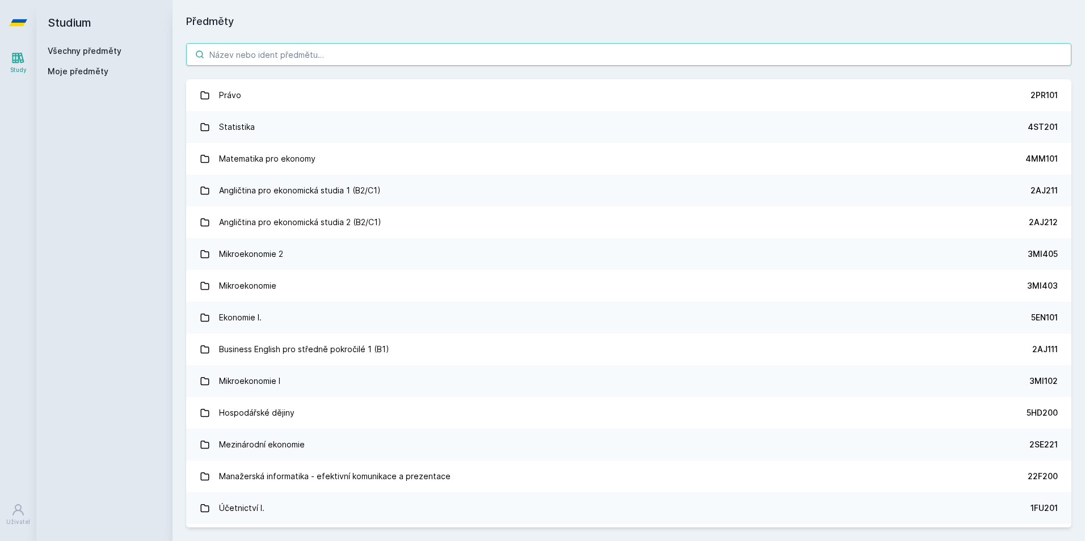
click at [248, 47] on input "search" at bounding box center [628, 54] width 885 height 23
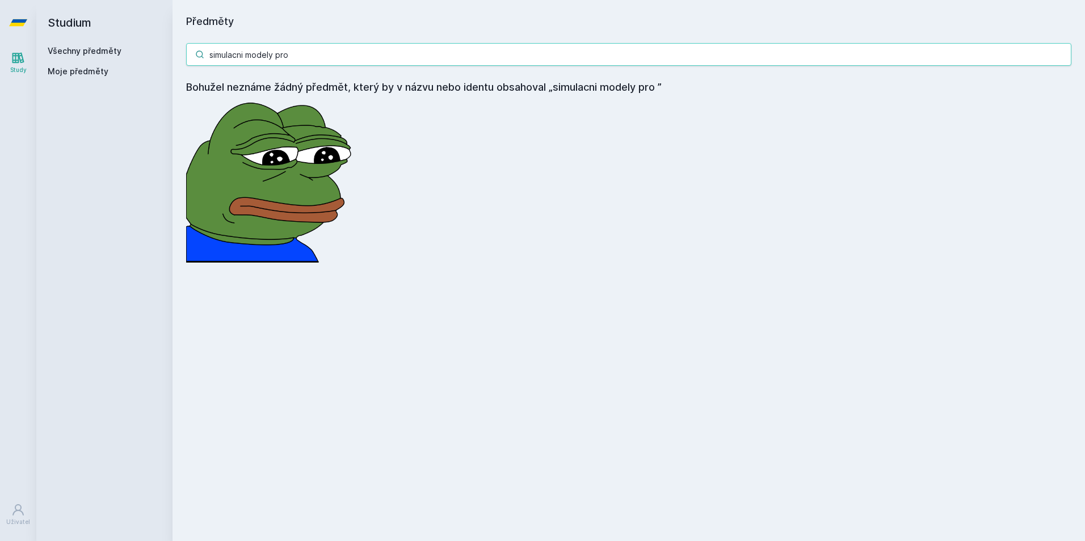
drag, startPoint x: 313, startPoint y: 61, endPoint x: 271, endPoint y: 61, distance: 42.0
click at [271, 61] on input "simulacni modely pro" at bounding box center [628, 54] width 885 height 23
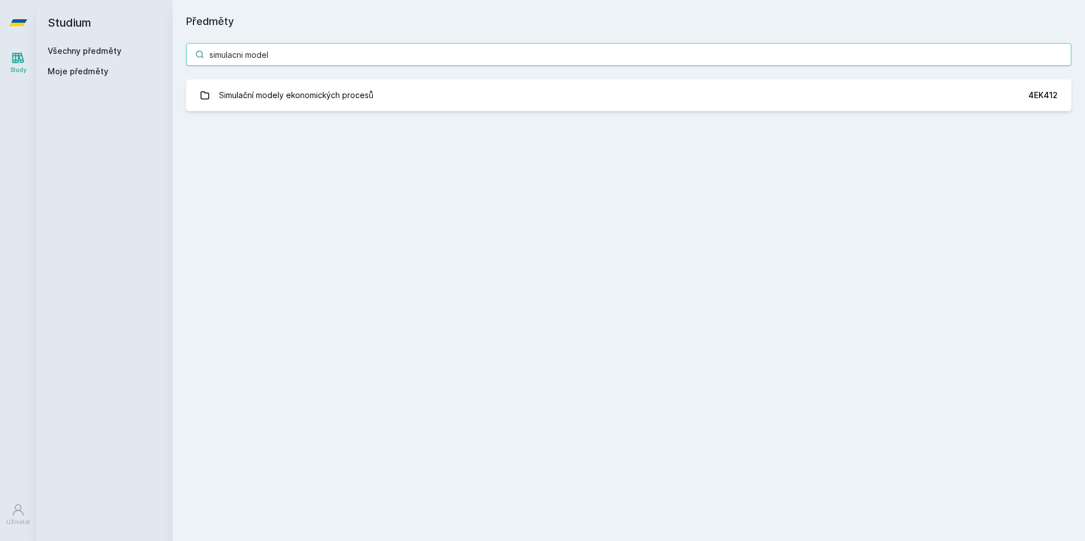
type input "simulacni model"
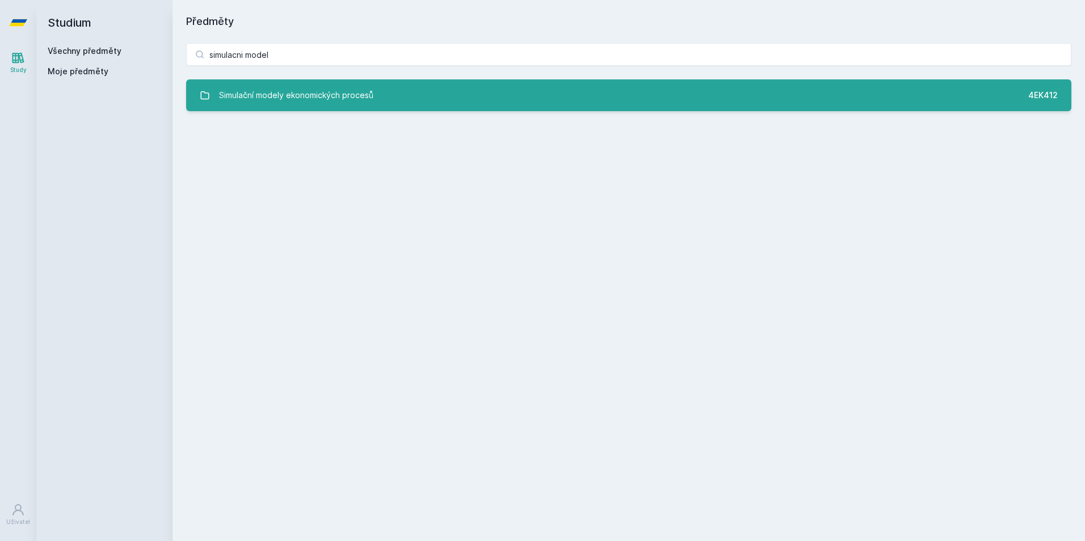
click at [294, 90] on div "Simulační modely ekonomických procesů" at bounding box center [296, 95] width 154 height 23
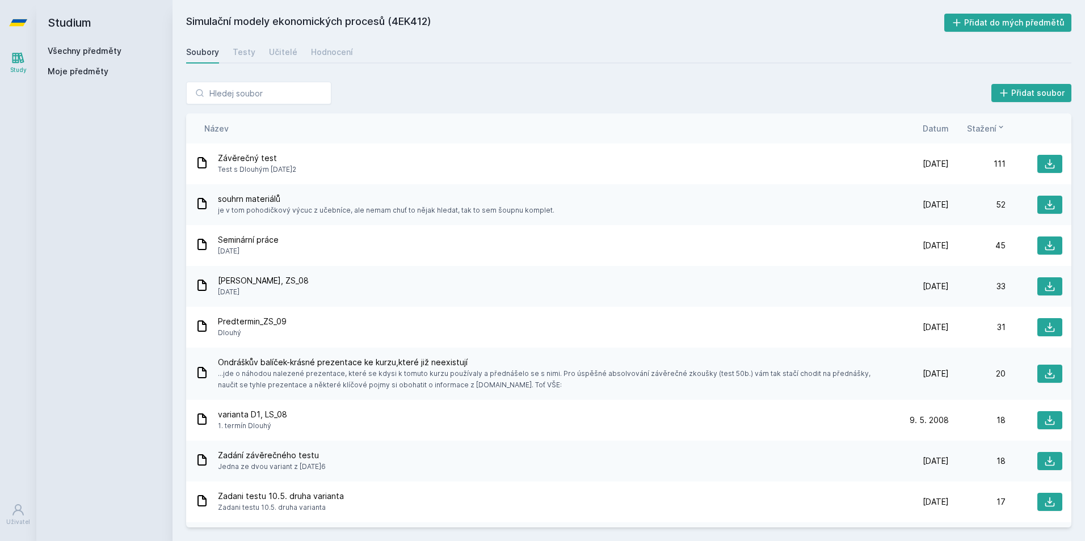
click at [264, 48] on div "Soubory Testy Učitelé Hodnocení" at bounding box center [628, 52] width 885 height 23
click at [279, 54] on div "Učitelé" at bounding box center [283, 52] width 28 height 11
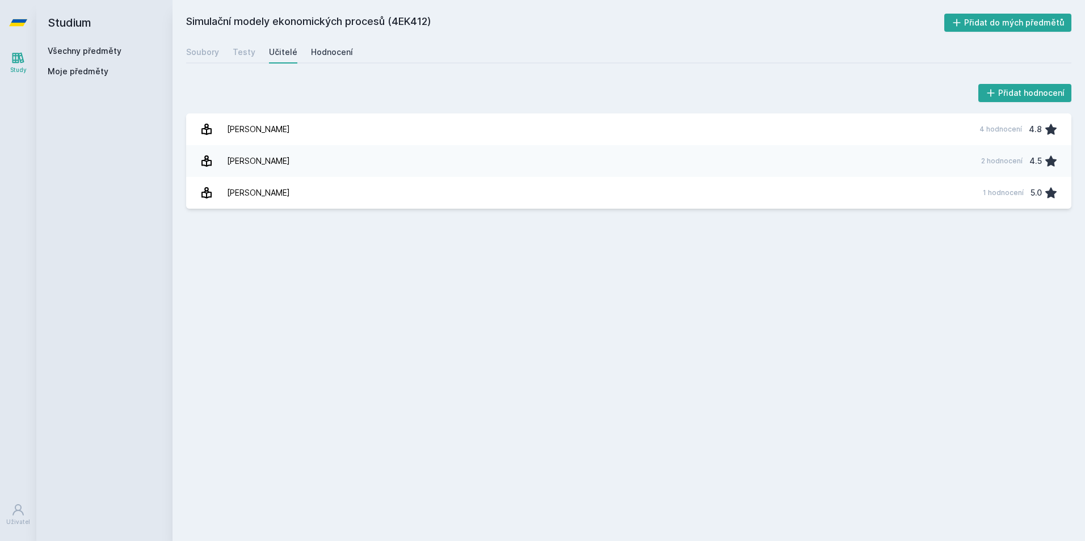
click at [329, 53] on div "Hodnocení" at bounding box center [332, 52] width 42 height 11
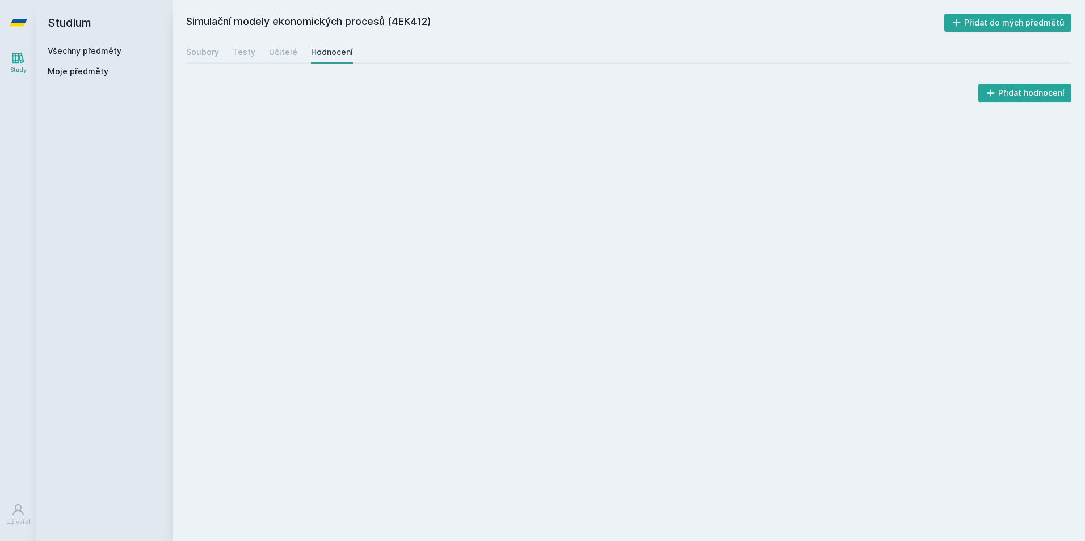
click at [297, 53] on div "Soubory Testy Učitelé Hodnocení" at bounding box center [628, 52] width 885 height 23
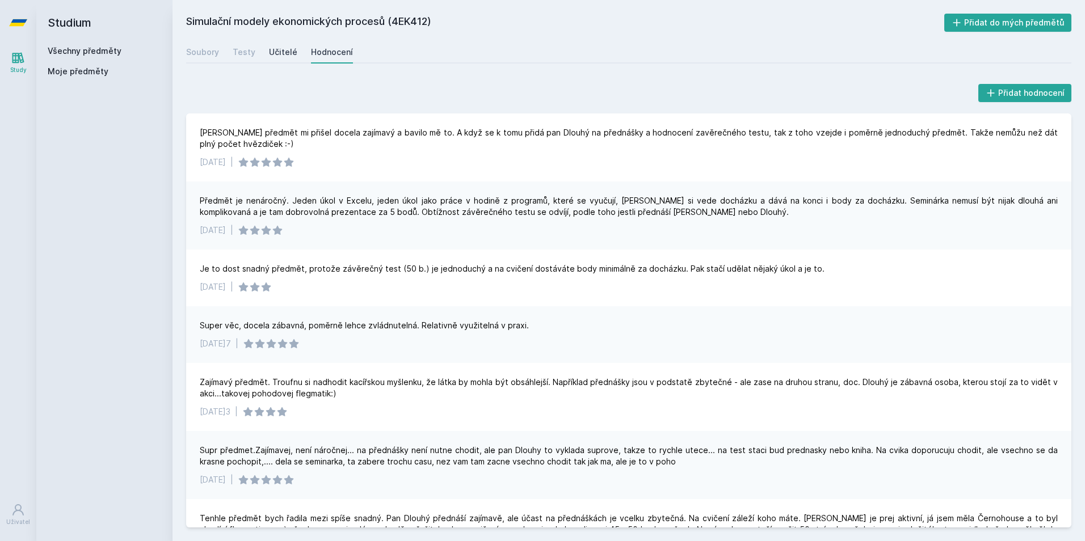
click at [287, 55] on div "Učitelé" at bounding box center [283, 52] width 28 height 11
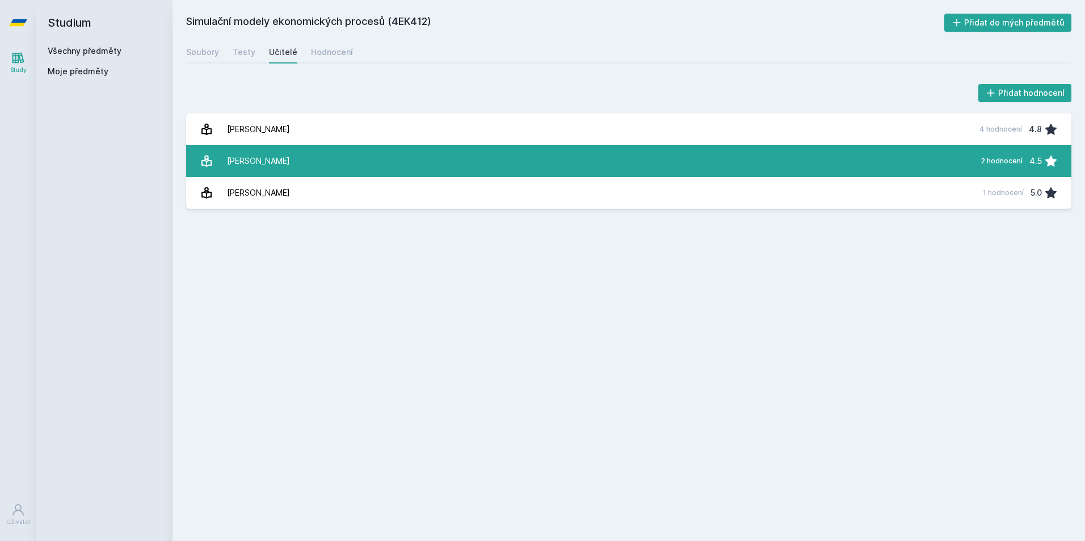
click at [293, 158] on link "[PERSON_NAME] 2 hodnocení 4.5" at bounding box center [628, 161] width 885 height 32
